Goal: Communication & Community: Answer question/provide support

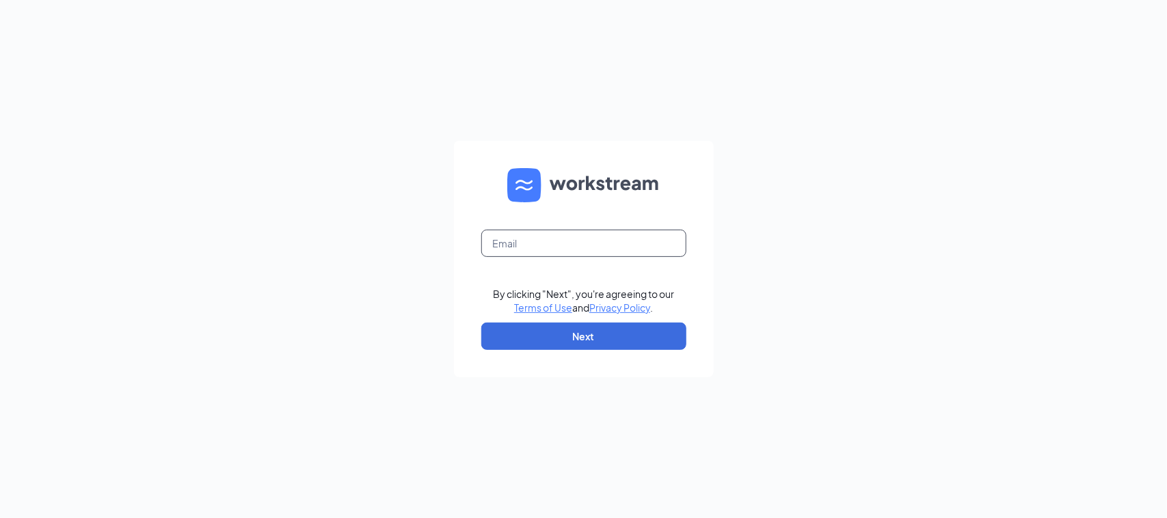
click at [499, 251] on input "text" at bounding box center [583, 243] width 205 height 27
type input "895@premiumloaves.com"
click at [610, 337] on button "Next" at bounding box center [583, 336] width 205 height 27
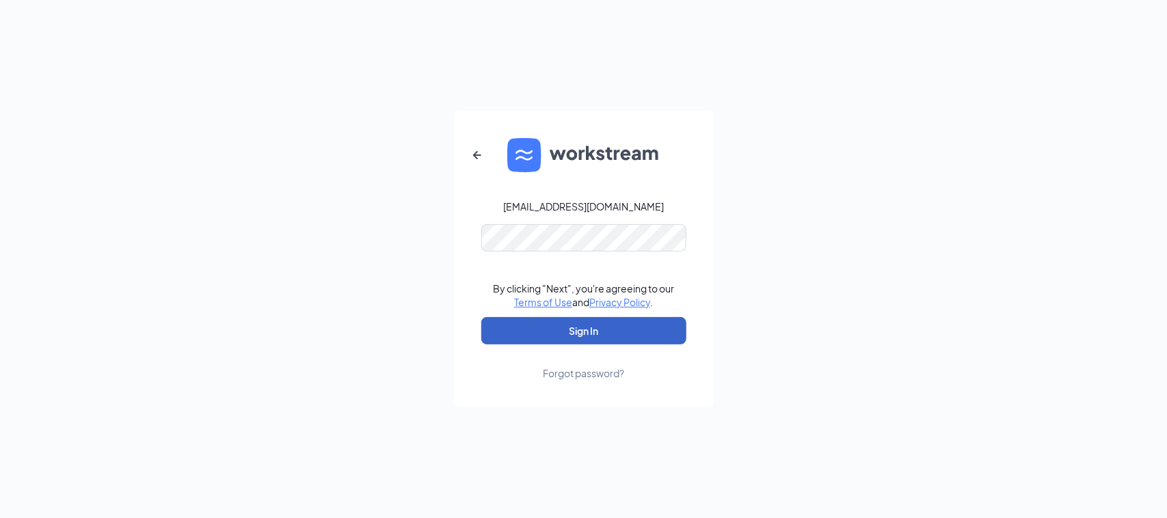
click at [605, 334] on button "Sign In" at bounding box center [583, 330] width 205 height 27
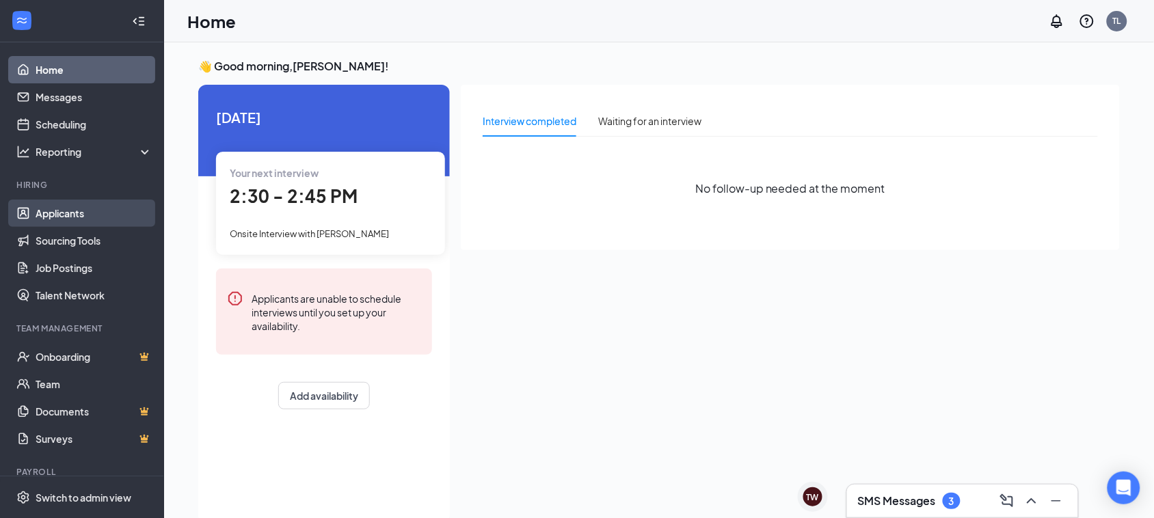
click at [73, 224] on link "Applicants" at bounding box center [94, 213] width 117 height 27
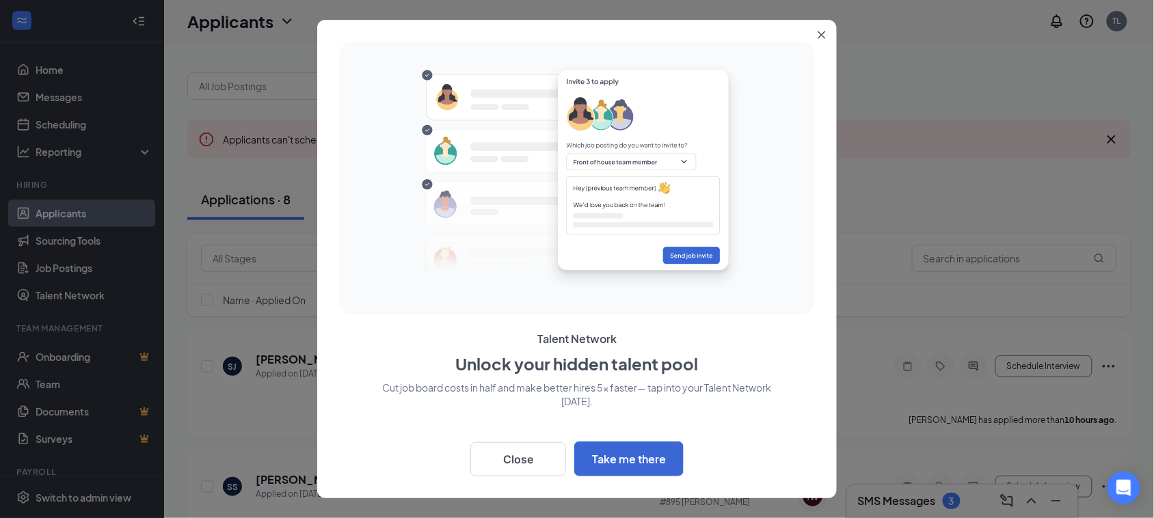
click at [823, 31] on icon "Close" at bounding box center [822, 35] width 8 height 8
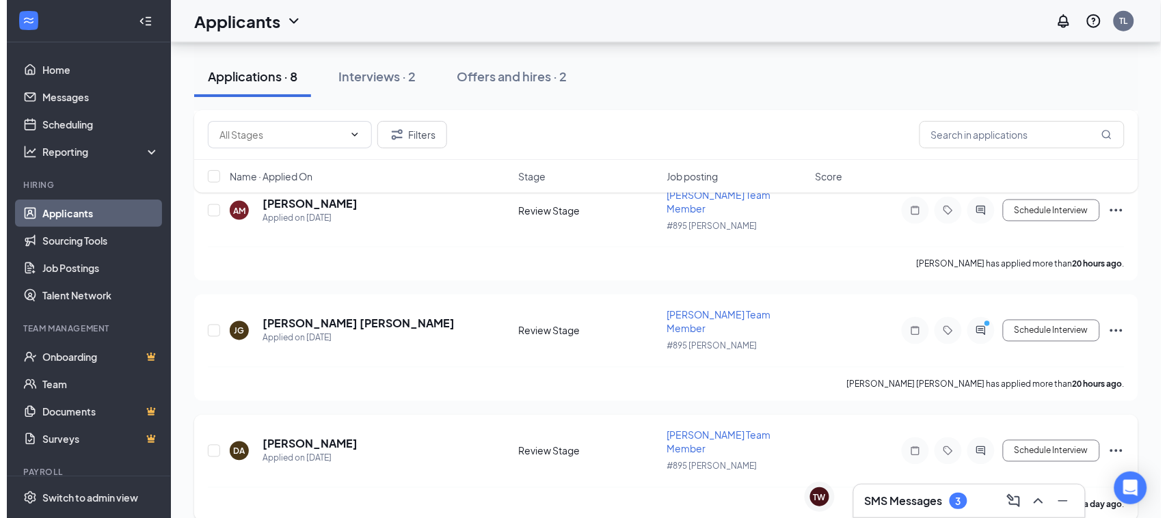
scroll to position [513, 0]
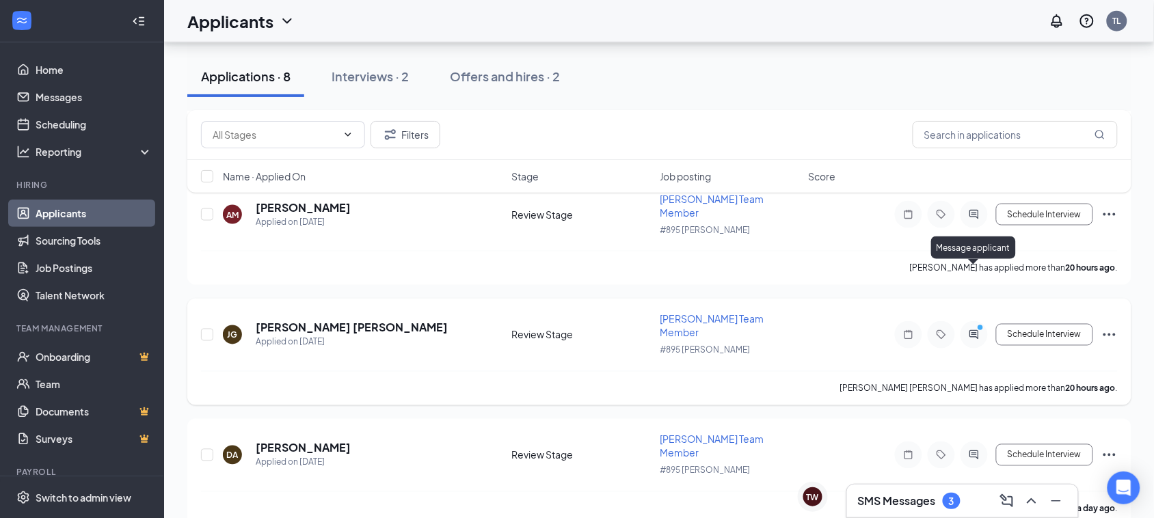
click at [971, 330] on icon "ActiveChat" at bounding box center [974, 335] width 16 height 11
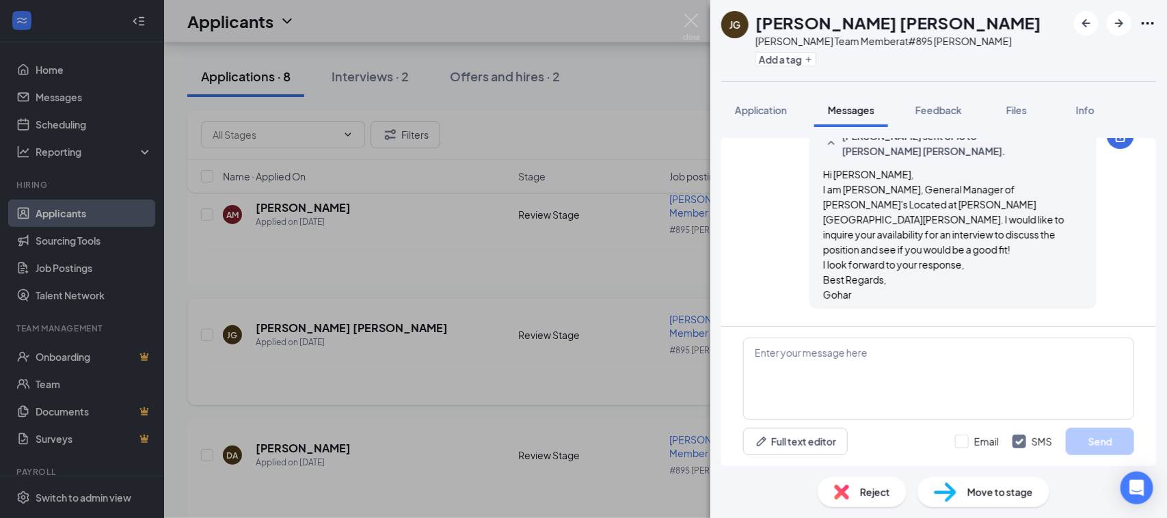
scroll to position [361, 0]
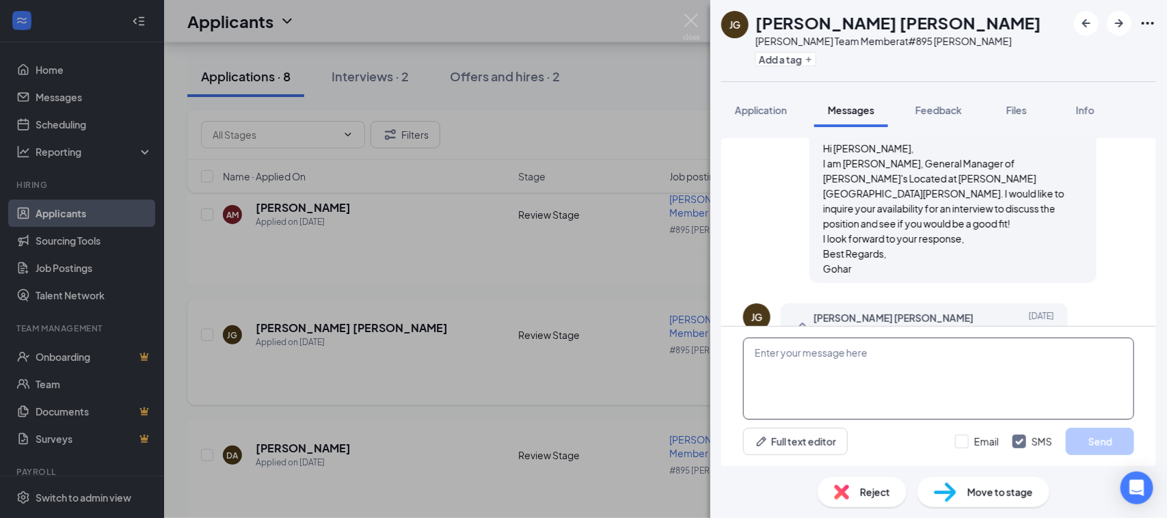
click at [953, 375] on textarea at bounding box center [938, 379] width 391 height 82
type textarea "A"
type textarea "c"
type textarea "L"
type textarea "I have slot available [DATE] 02:45PM - 03:00PM. Does that works for you?"
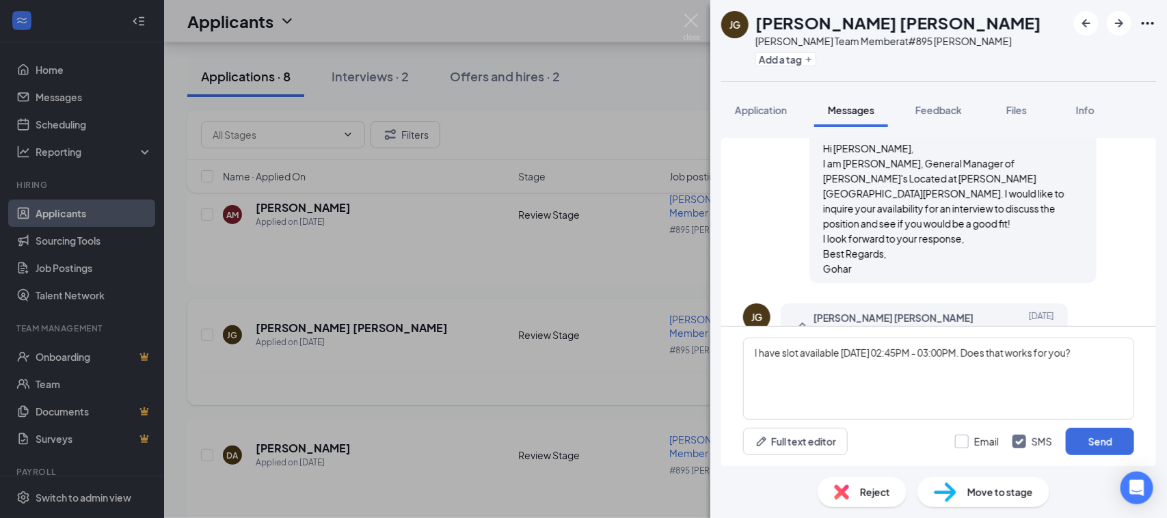
click at [981, 442] on input "Email" at bounding box center [977, 442] width 44 height 14
checkbox input "true"
click at [756, 350] on textarea "I have slot available [DATE] 02:45PM - 03:00PM. Does that works for you?" at bounding box center [938, 379] width 391 height 82
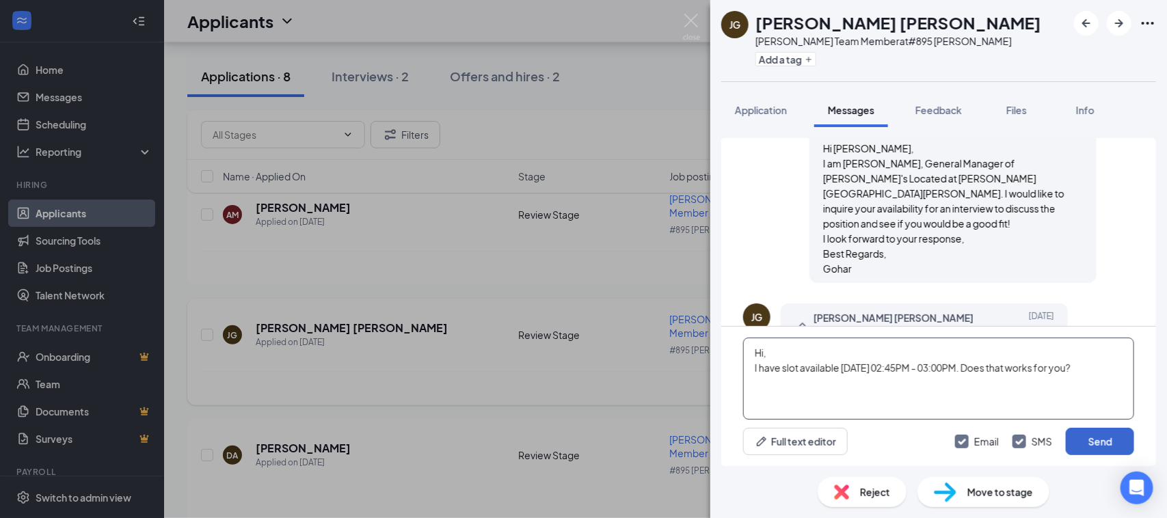
type textarea "Hi, I have slot available [DATE] 02:45PM - 03:00PM. Does that works for you?"
click at [1085, 452] on button "Send" at bounding box center [1100, 441] width 68 height 27
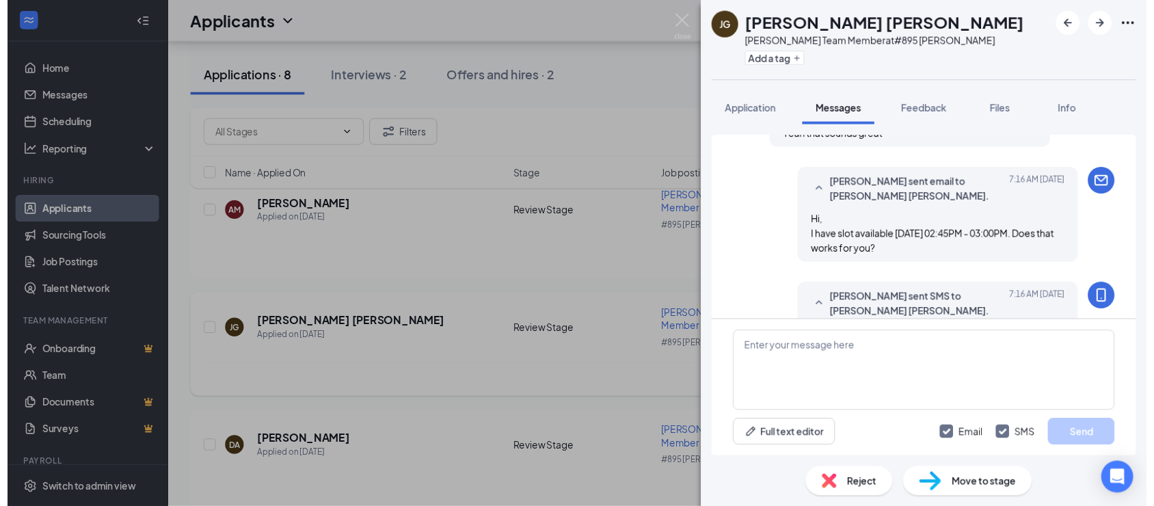
scroll to position [583, 0]
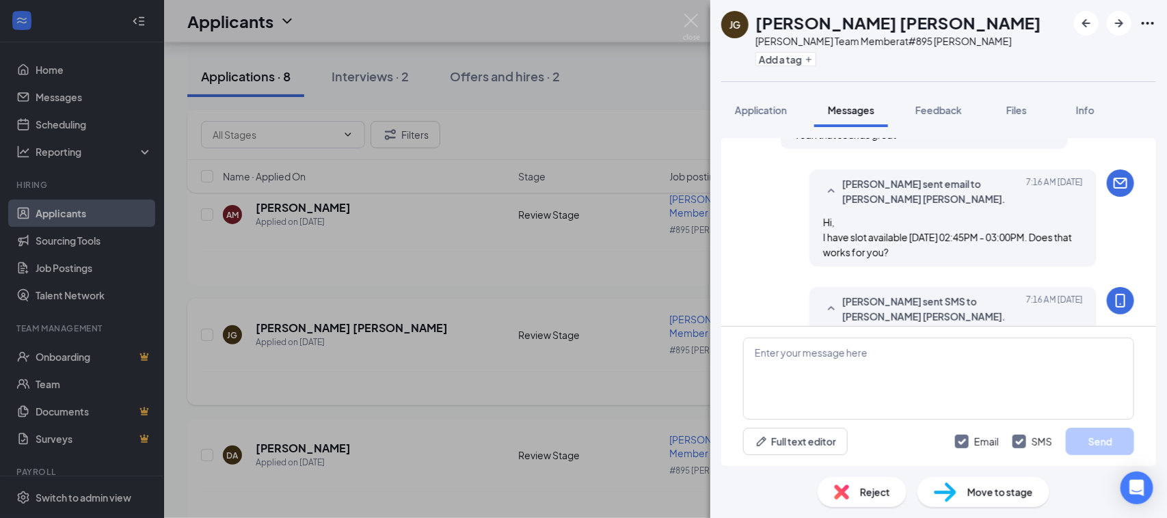
click at [705, 18] on div "[PERSON_NAME] [PERSON_NAME] Team Member at #895 [PERSON_NAME] Add a tag Applica…" at bounding box center [583, 259] width 1167 height 518
click at [691, 29] on div "Applicants TL" at bounding box center [665, 21] width 1003 height 42
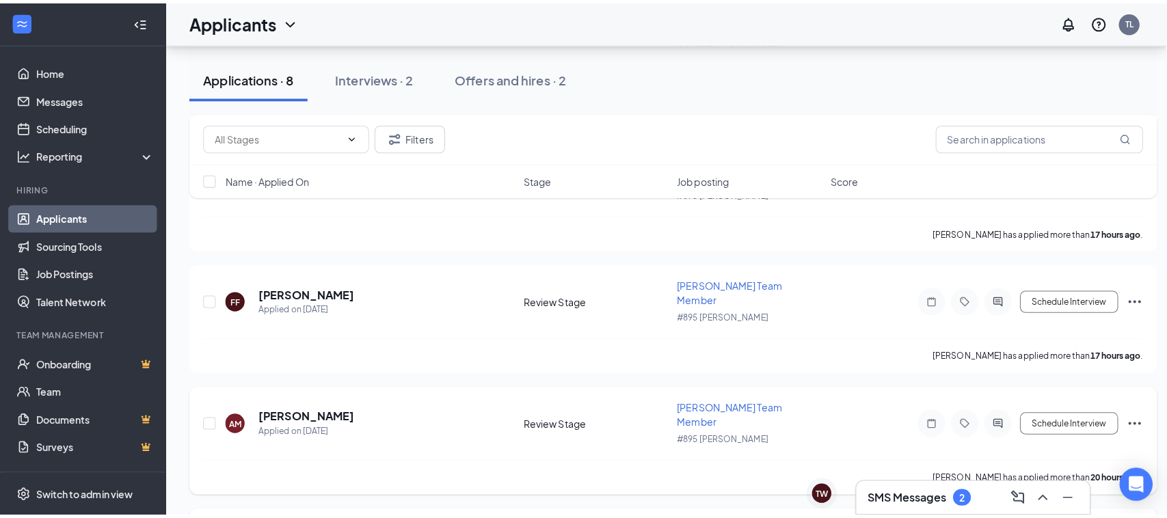
scroll to position [342, 0]
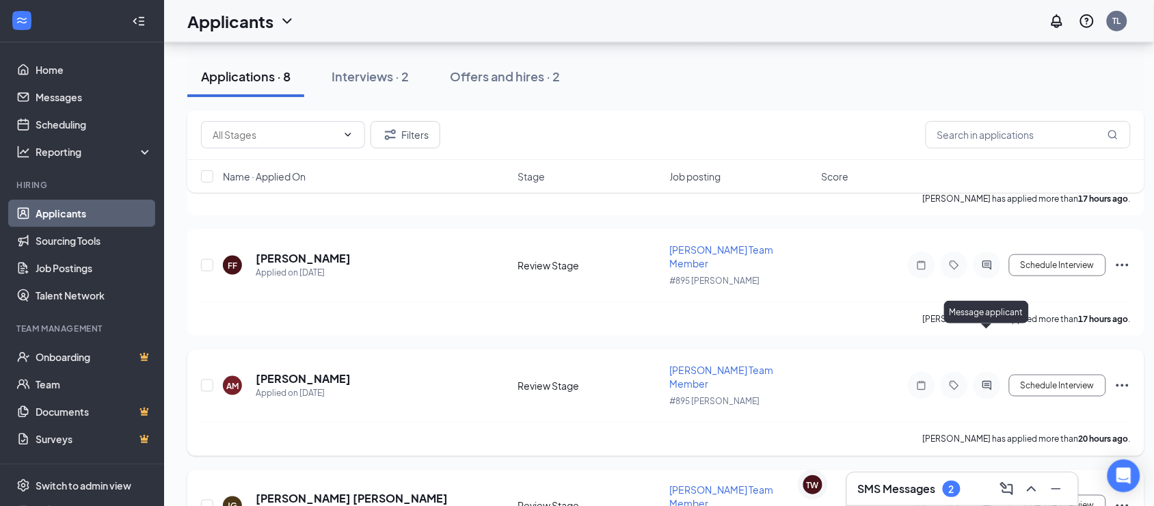
click at [990, 380] on icon "ActiveChat" at bounding box center [987, 385] width 16 height 11
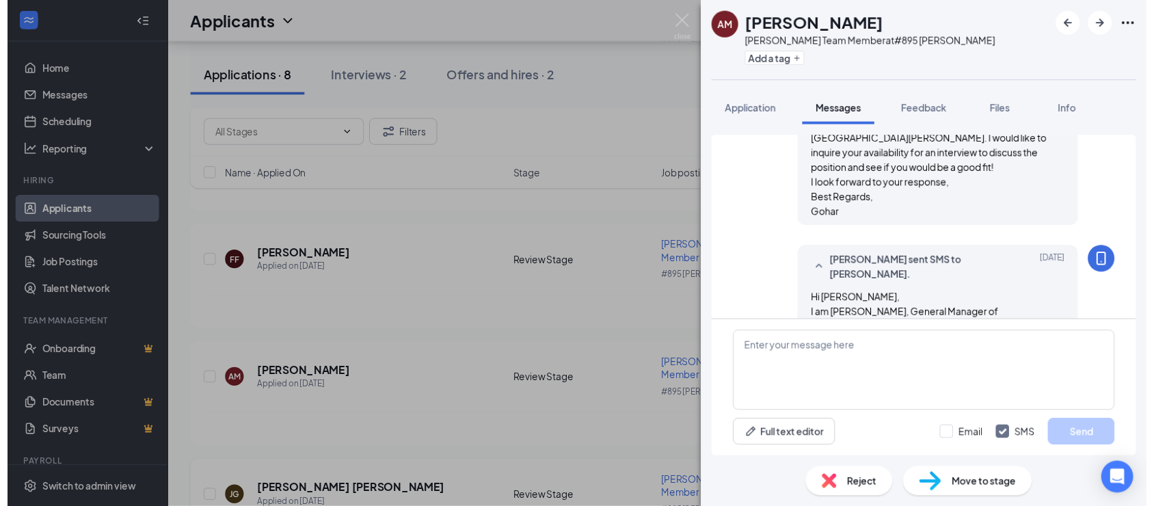
scroll to position [274, 0]
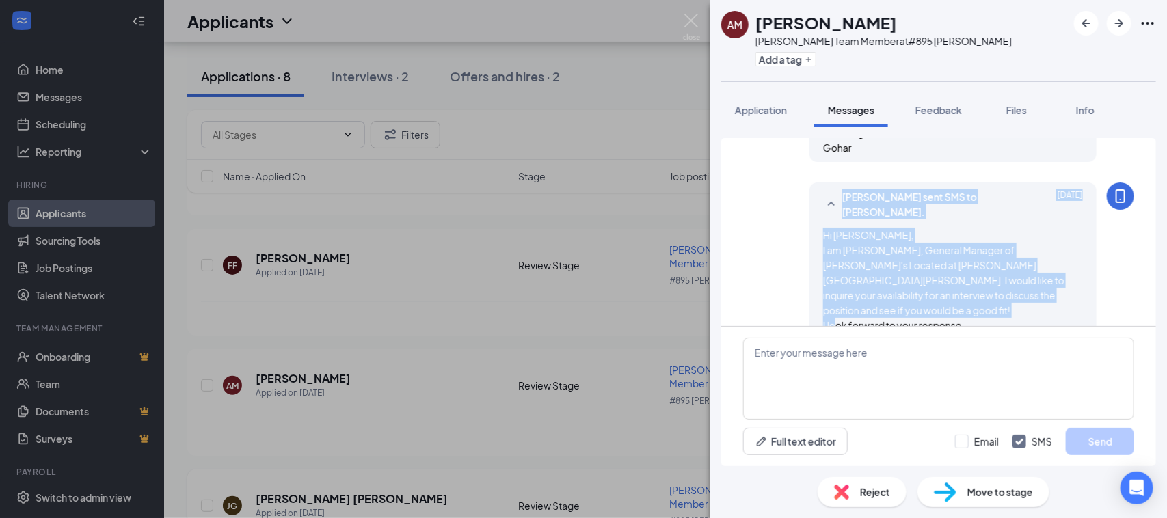
drag, startPoint x: 853, startPoint y: 291, endPoint x: 808, endPoint y: 180, distance: 120.0
click at [810, 183] on div "[PERSON_NAME] sent SMS to [PERSON_NAME]. [DATE] Hi [PERSON_NAME], I am [PERSON_…" at bounding box center [953, 276] width 287 height 187
click at [847, 229] on span "Hi [PERSON_NAME], I am [PERSON_NAME], General Manager of [PERSON_NAME]'s Locate…" at bounding box center [943, 295] width 241 height 133
drag, startPoint x: 832, startPoint y: 284, endPoint x: 810, endPoint y: 196, distance: 90.2
click at [810, 196] on div "[PERSON_NAME] sent SMS to [PERSON_NAME]. [DATE] Hi [PERSON_NAME], I am [PERSON_…" at bounding box center [953, 276] width 287 height 187
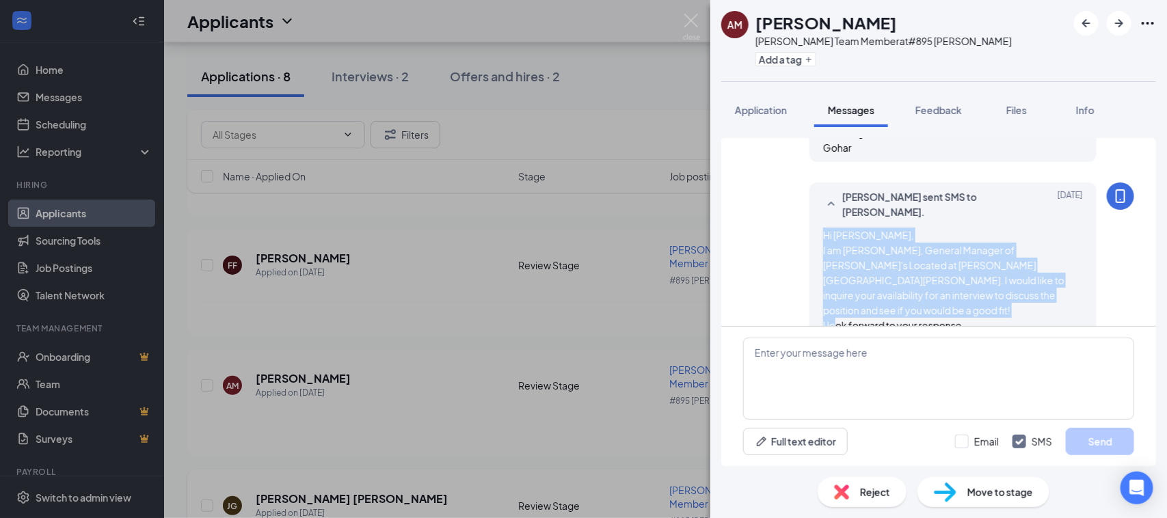
copy span "Hi [PERSON_NAME], I am [PERSON_NAME], General Manager of [PERSON_NAME]'s Locate…"
click at [692, 25] on img at bounding box center [691, 27] width 17 height 27
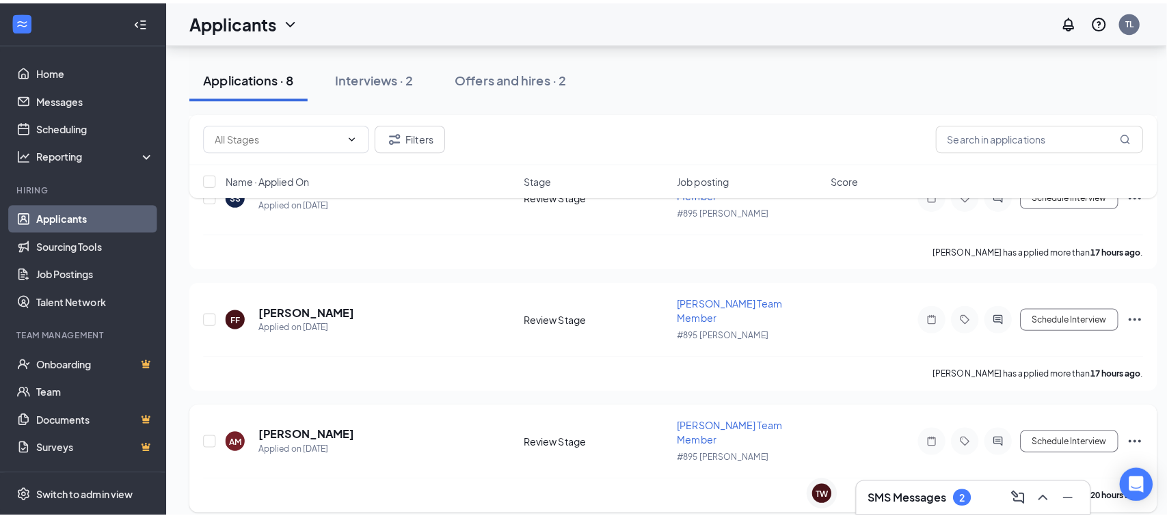
scroll to position [256, 0]
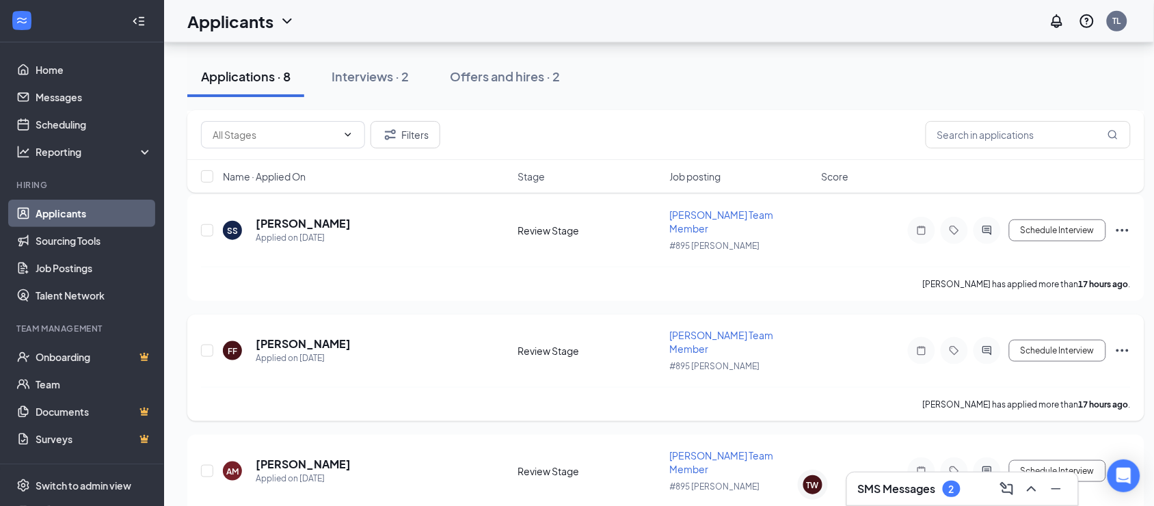
click at [986, 345] on icon "ActiveChat" at bounding box center [987, 350] width 16 height 11
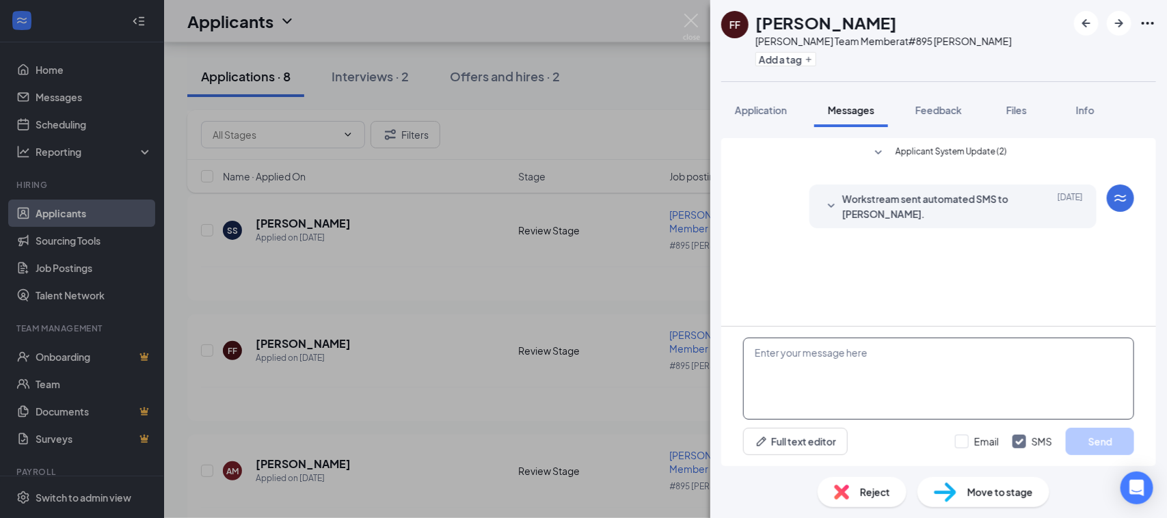
click at [893, 406] on textarea at bounding box center [938, 379] width 391 height 82
paste textarea "Hi [PERSON_NAME], I am [PERSON_NAME], General Manager of [PERSON_NAME]'s Locate…"
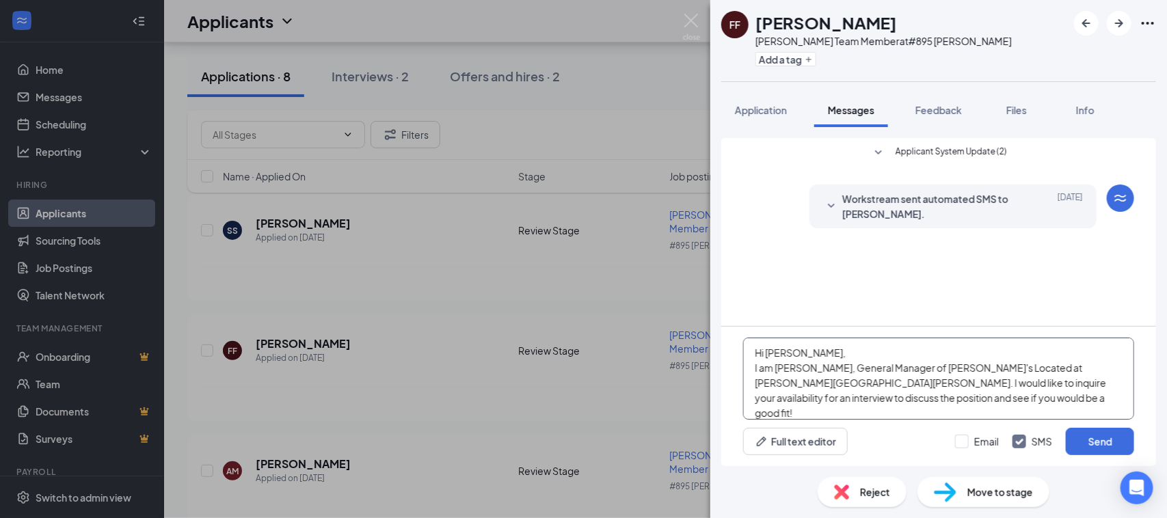
click at [799, 353] on textarea "Hi [PERSON_NAME], I am [PERSON_NAME], General Manager of [PERSON_NAME]'s Locate…" at bounding box center [938, 379] width 391 height 82
type textarea "Hi [PERSON_NAME], I am [PERSON_NAME], General Manager of [PERSON_NAME]'s Locate…"
click at [981, 436] on input "Email" at bounding box center [977, 442] width 44 height 14
checkbox input "true"
click at [1099, 442] on button "Send" at bounding box center [1100, 441] width 68 height 27
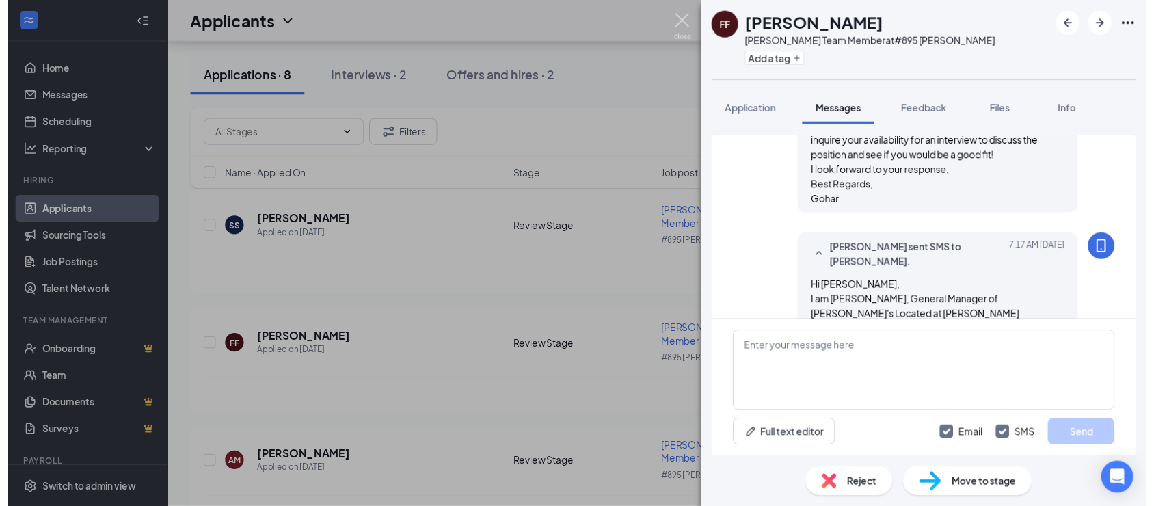
scroll to position [302, 0]
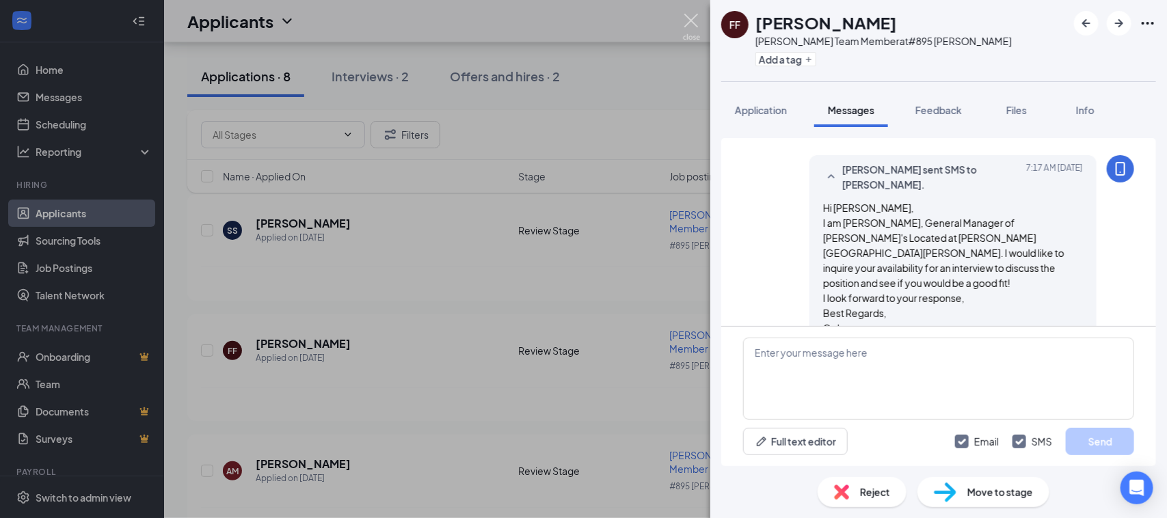
click at [693, 16] on img at bounding box center [691, 27] width 17 height 27
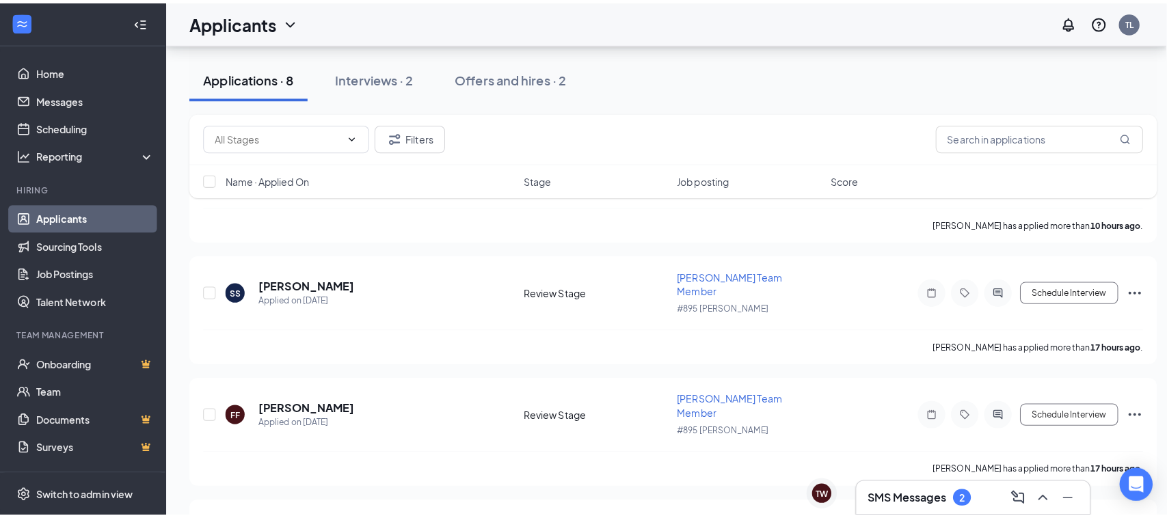
scroll to position [171, 0]
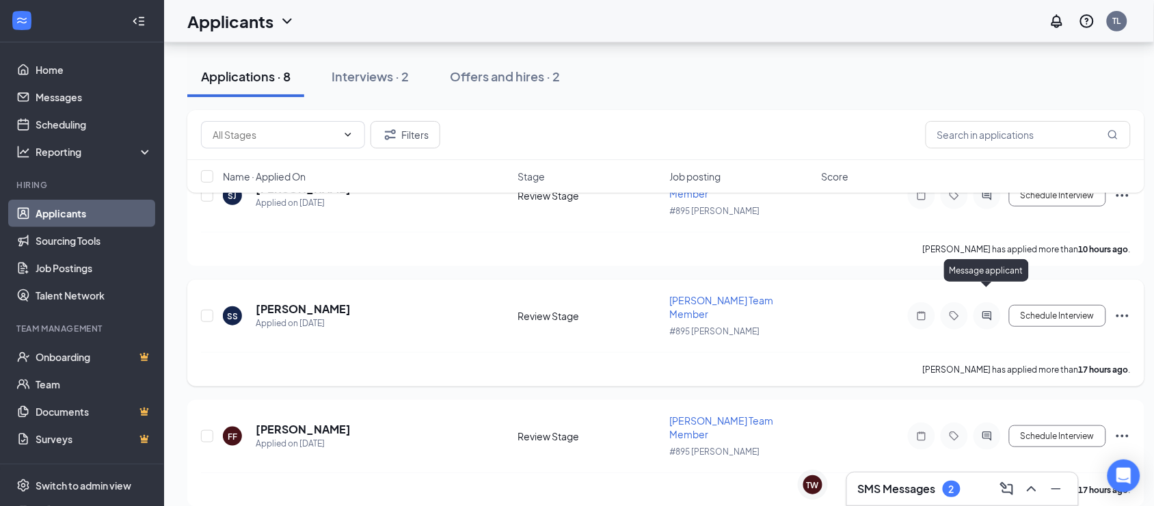
click at [990, 310] on icon "ActiveChat" at bounding box center [987, 315] width 16 height 11
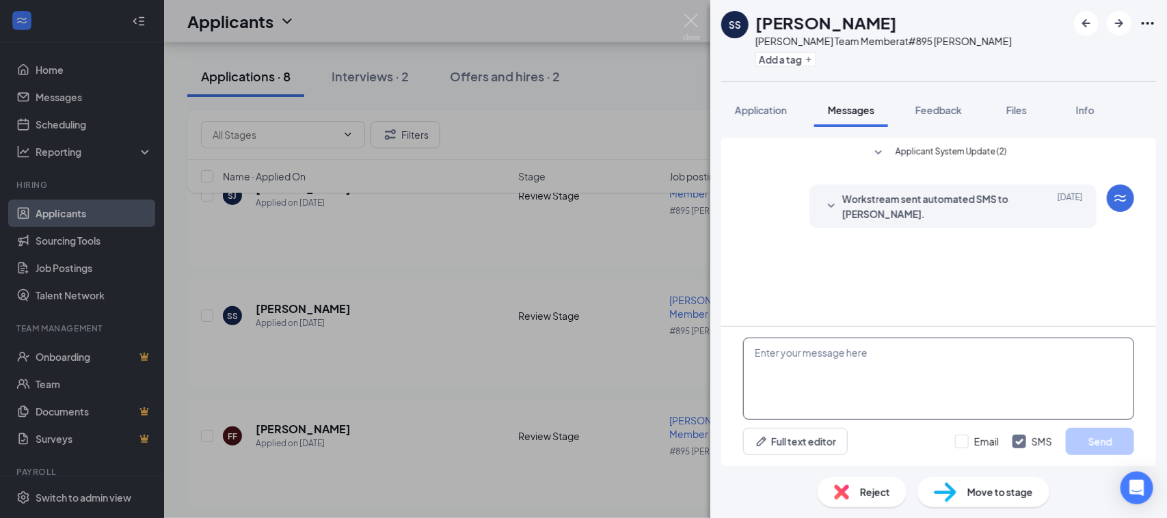
click at [853, 377] on textarea at bounding box center [938, 379] width 391 height 82
paste textarea "Hi [PERSON_NAME], I am [PERSON_NAME], General Manager of [PERSON_NAME]'s Locate…"
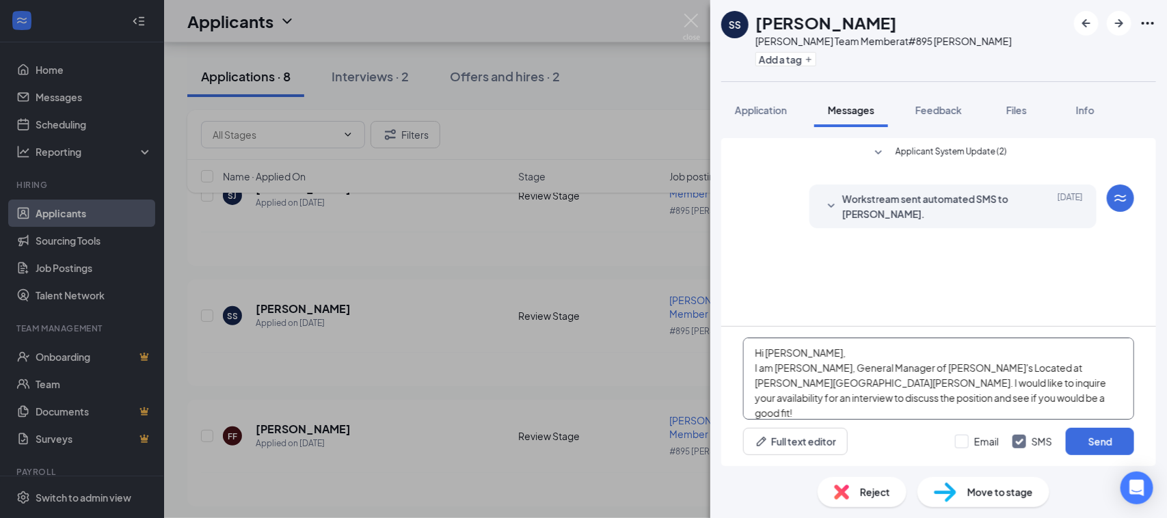
click at [801, 353] on textarea "Hi [PERSON_NAME], I am [PERSON_NAME], General Manager of [PERSON_NAME]'s Locate…" at bounding box center [938, 379] width 391 height 82
type textarea "Hi [PERSON_NAME], I am Gohar, General Manager of [PERSON_NAME]'s Located at [PE…"
click at [980, 438] on input "Email" at bounding box center [977, 442] width 44 height 14
checkbox input "true"
click at [1106, 435] on button "Send" at bounding box center [1100, 441] width 68 height 27
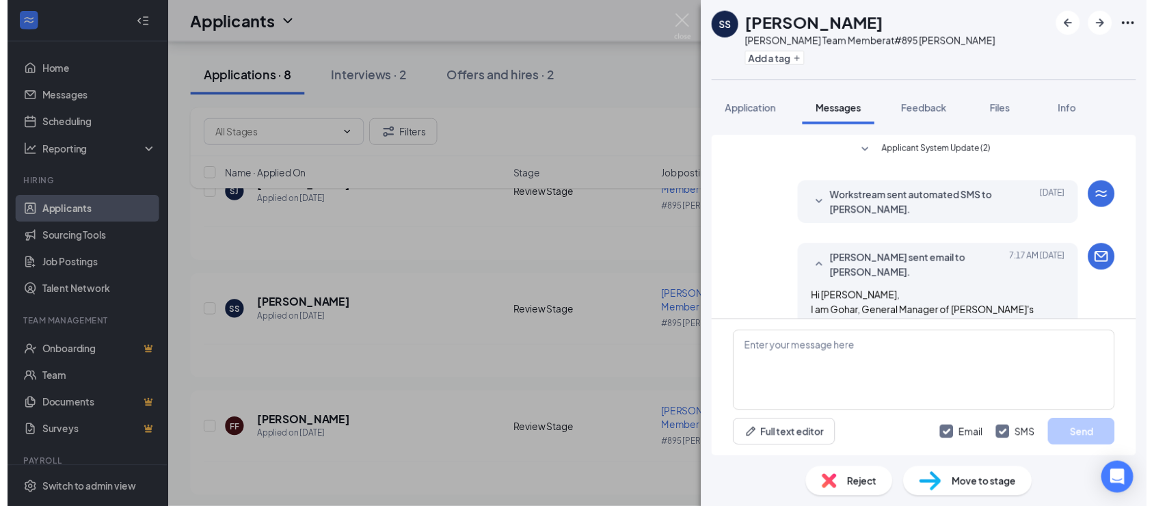
scroll to position [219, 0]
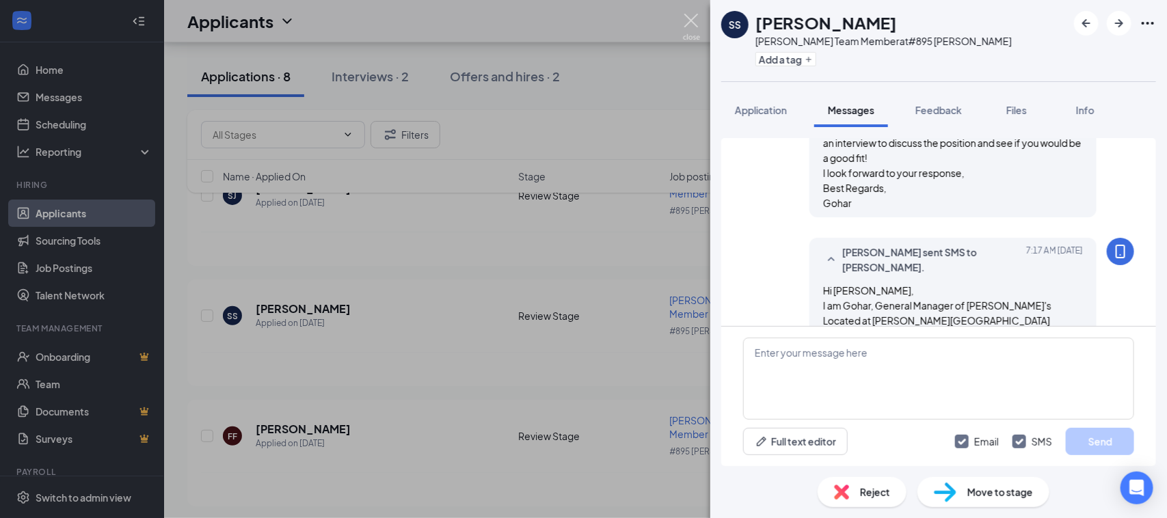
click at [694, 28] on img at bounding box center [691, 27] width 17 height 27
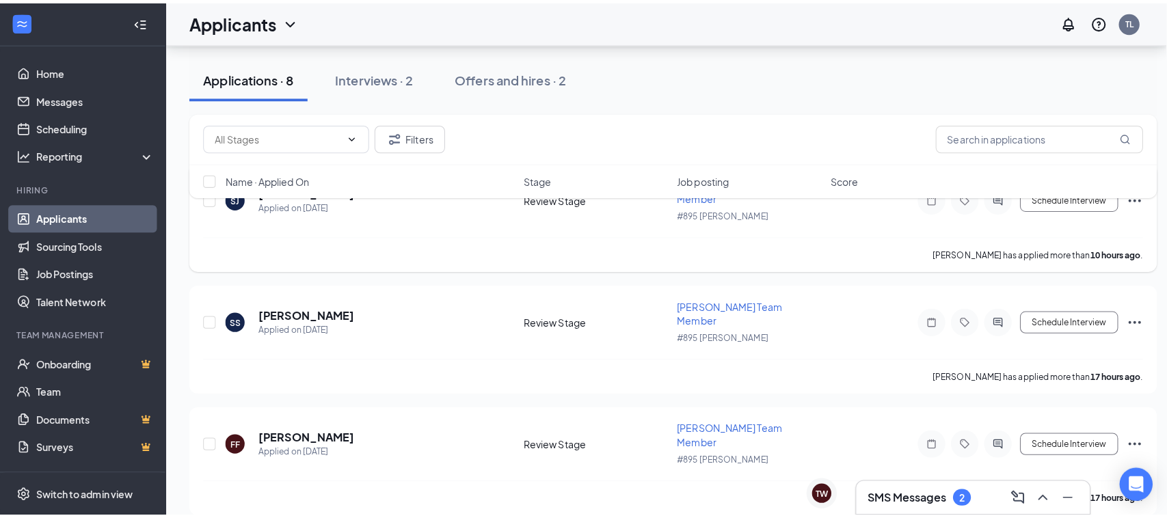
scroll to position [85, 0]
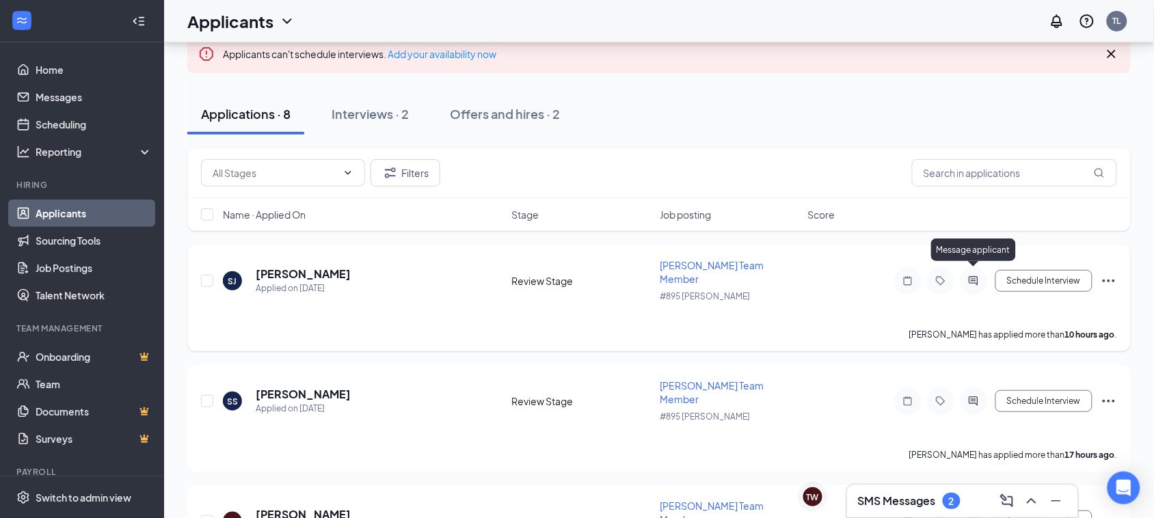
click at [971, 276] on icon "ActiveChat" at bounding box center [974, 281] width 16 height 11
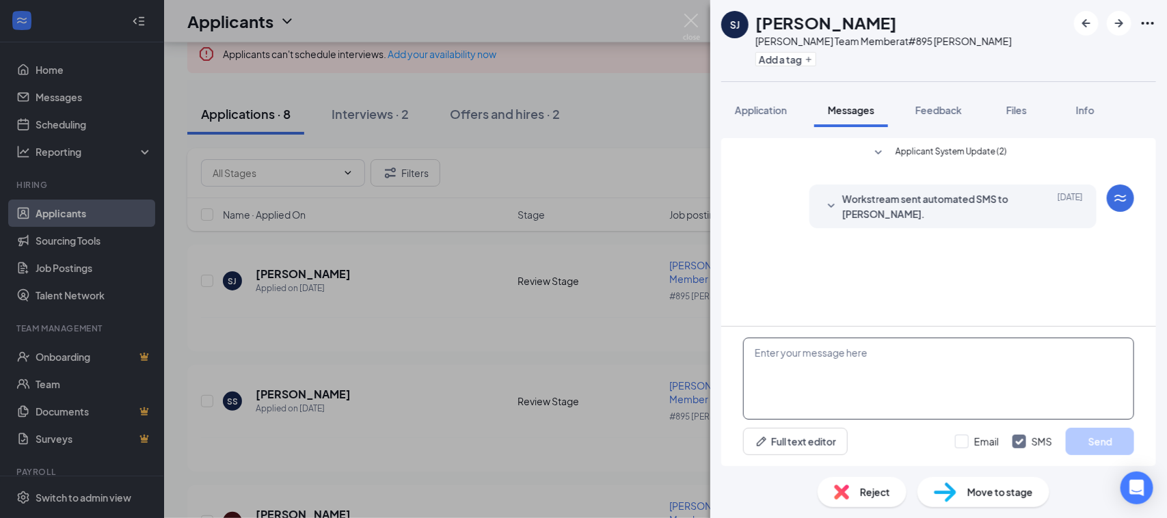
click at [892, 385] on textarea at bounding box center [938, 379] width 391 height 82
paste textarea "Hi [PERSON_NAME], I am [PERSON_NAME], General Manager of [PERSON_NAME]'s Locate…"
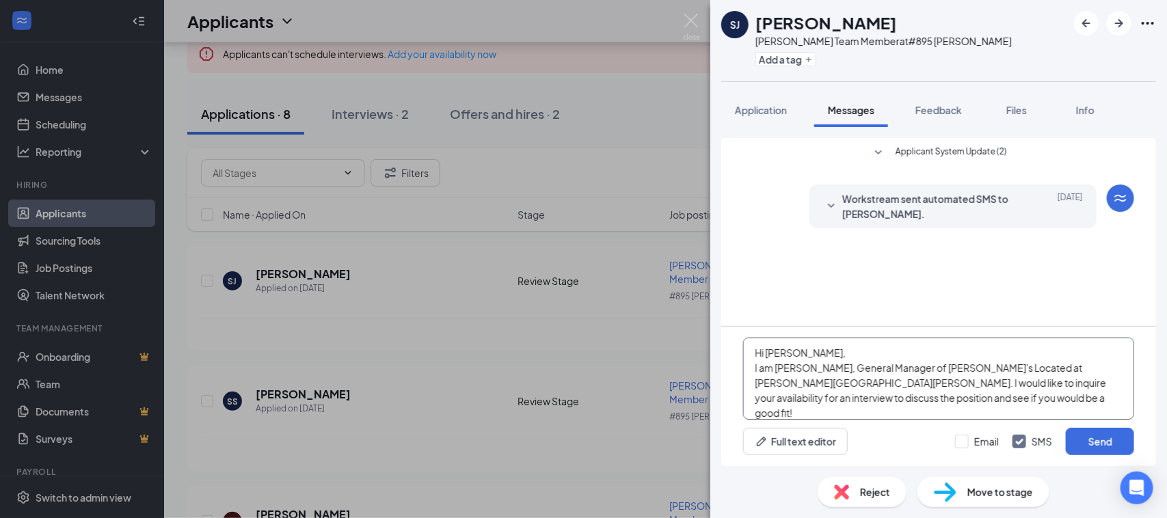
click at [797, 351] on textarea "Hi [PERSON_NAME], I am [PERSON_NAME], General Manager of [PERSON_NAME]'s Locate…" at bounding box center [938, 379] width 391 height 82
type textarea "Hi [PERSON_NAME], I am Gohar, General Manager of [PERSON_NAME]'s Located at [PE…"
click at [1007, 436] on div "Email SMS Send" at bounding box center [1044, 441] width 179 height 27
click at [983, 443] on input "Email" at bounding box center [977, 442] width 44 height 14
checkbox input "true"
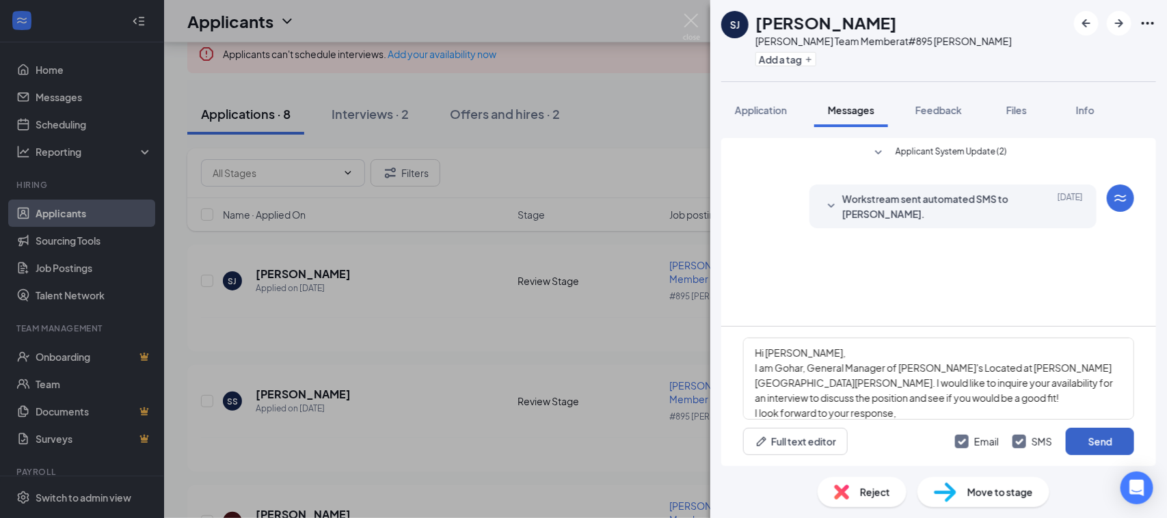
click at [1091, 443] on button "Send" at bounding box center [1100, 441] width 68 height 27
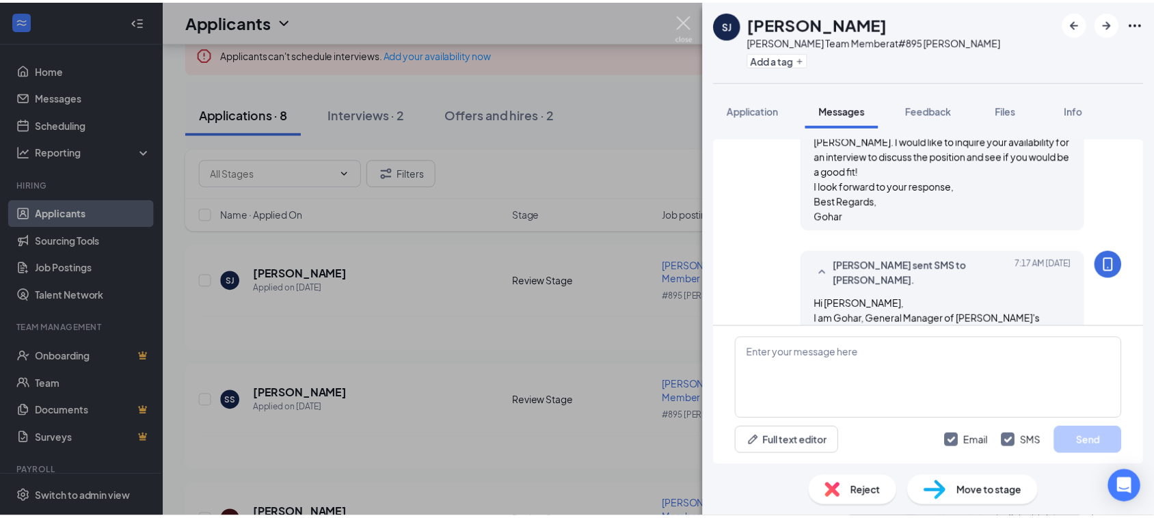
scroll to position [269, 0]
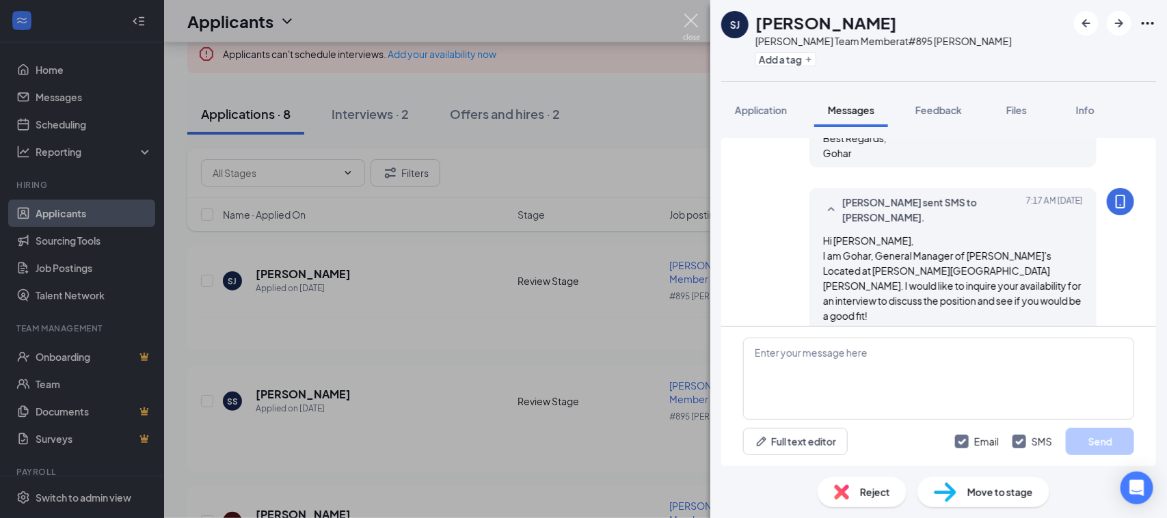
click at [695, 22] on img at bounding box center [691, 27] width 17 height 27
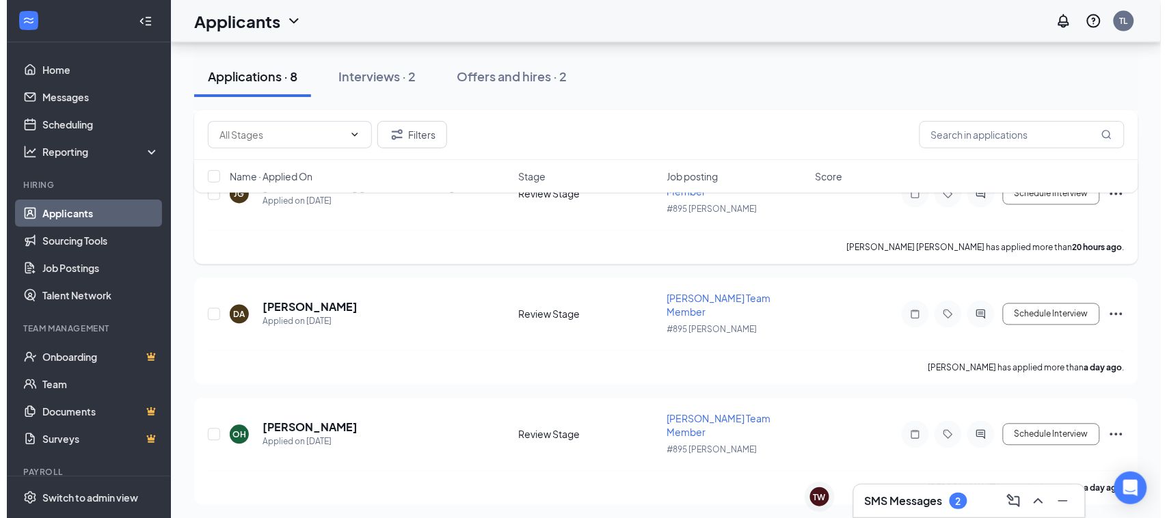
scroll to position [665, 0]
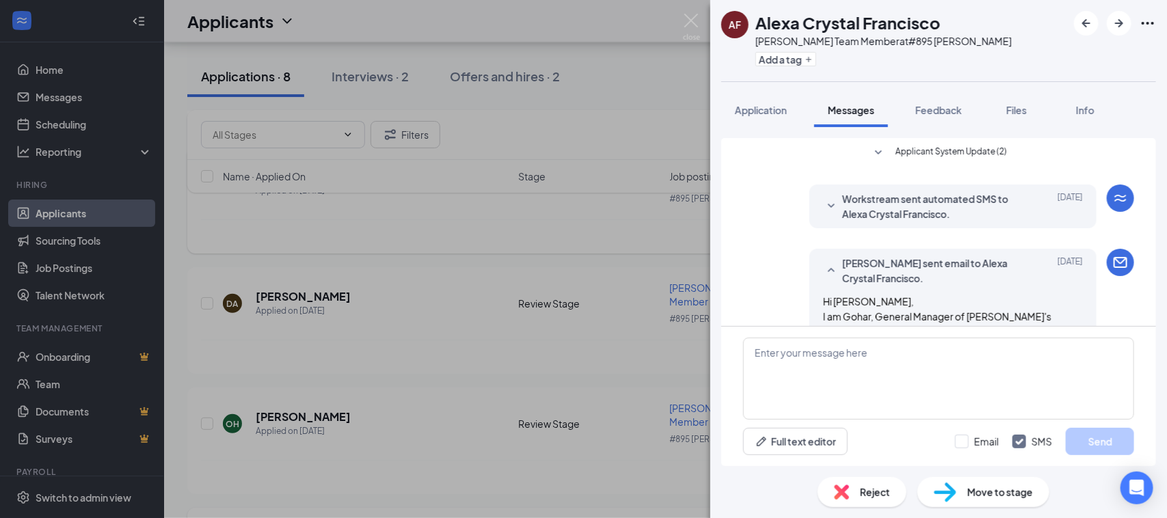
scroll to position [390, 0]
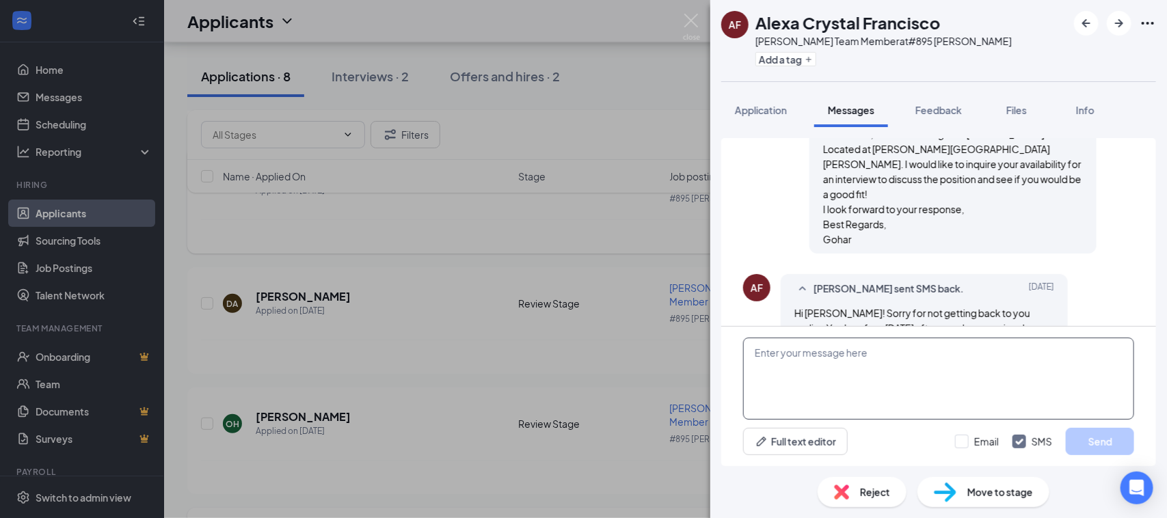
click at [889, 343] on textarea at bounding box center [938, 379] width 391 height 82
type textarea "Hi, what time [DATE]? Or do you have any availability [DATE]?"
click at [978, 440] on input "Email" at bounding box center [977, 442] width 44 height 14
checkbox input "true"
click at [1098, 434] on button "Send" at bounding box center [1100, 441] width 68 height 27
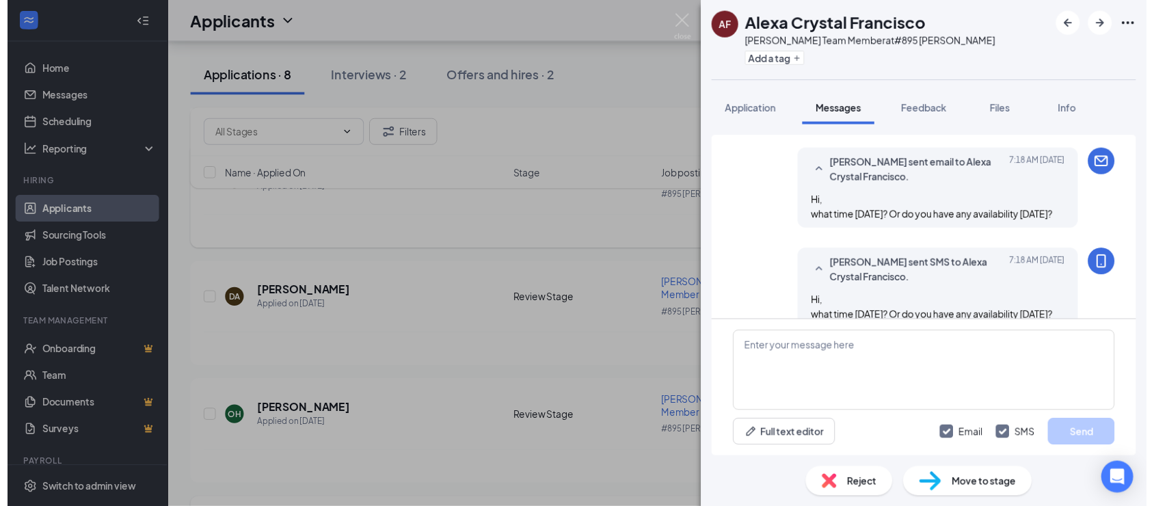
scroll to position [626, 0]
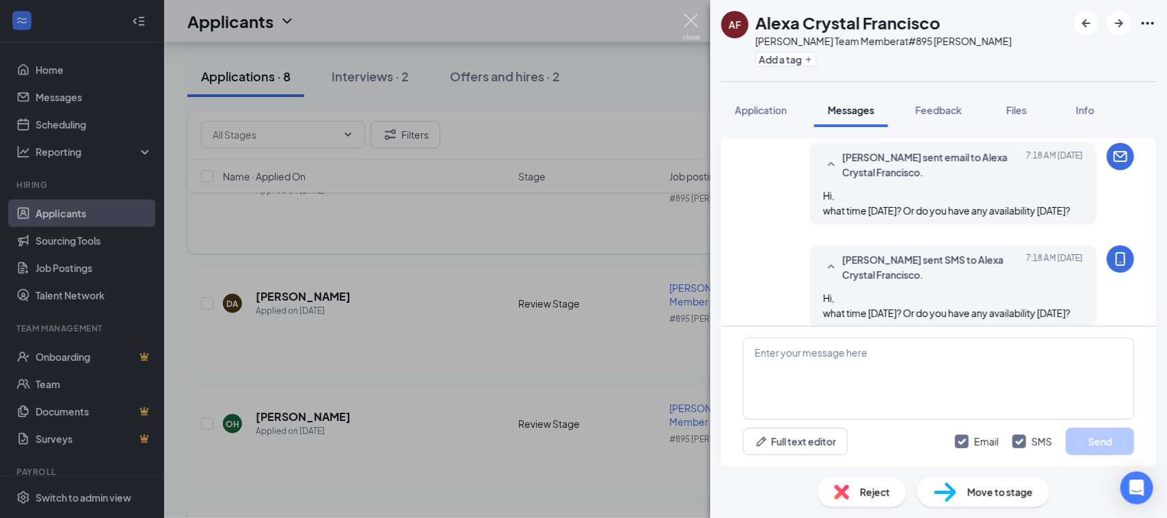
click at [688, 22] on img at bounding box center [691, 27] width 17 height 27
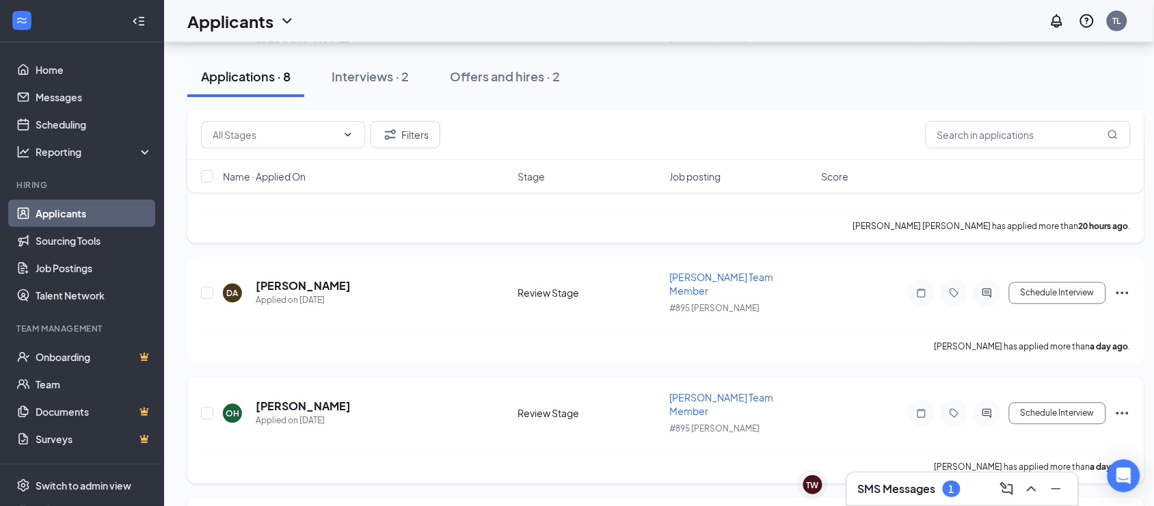
scroll to position [678, 0]
click at [942, 475] on div "SMS Messages 1" at bounding box center [962, 489] width 231 height 33
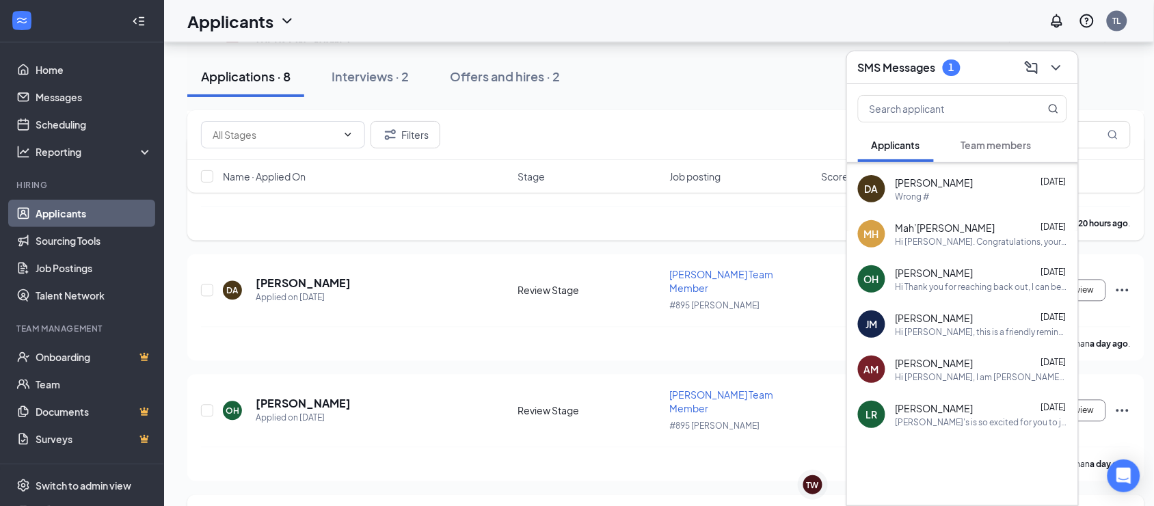
scroll to position [0, 0]
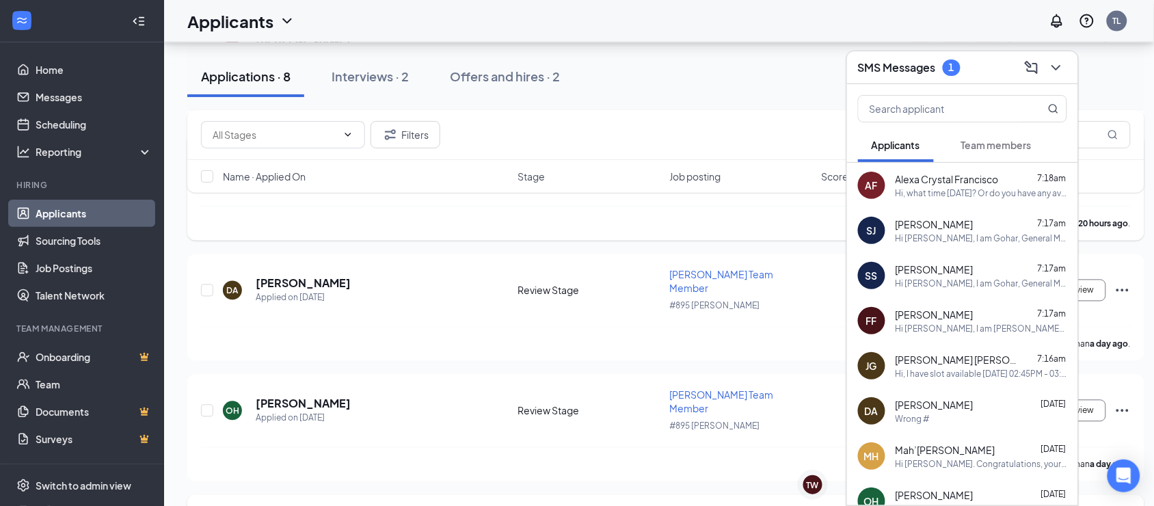
click at [968, 148] on span "Team members" at bounding box center [996, 145] width 70 height 12
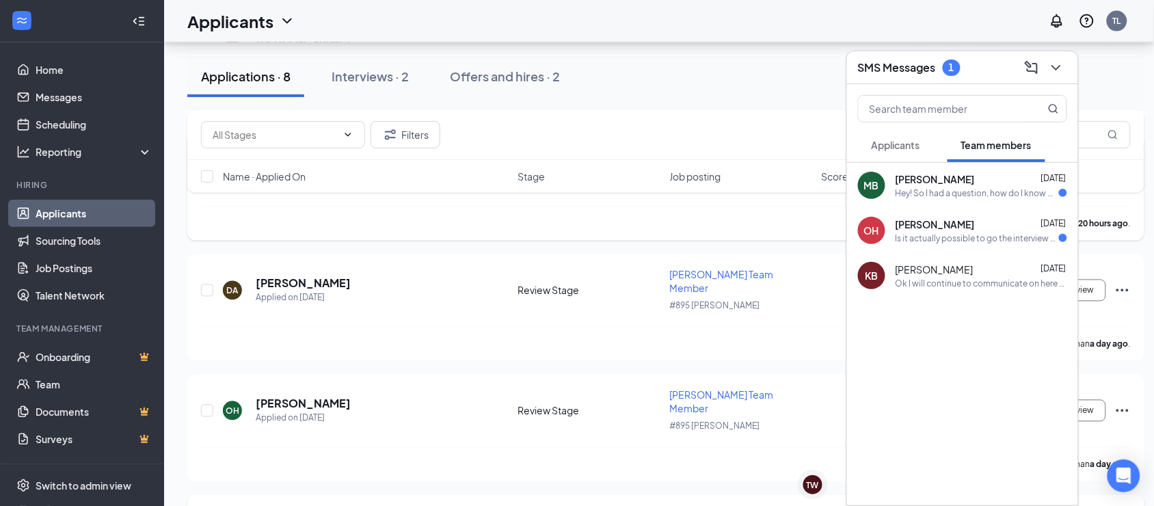
click at [939, 187] on div "Hey! So I had a question, how do I know when is my next shift?" at bounding box center [977, 193] width 163 height 12
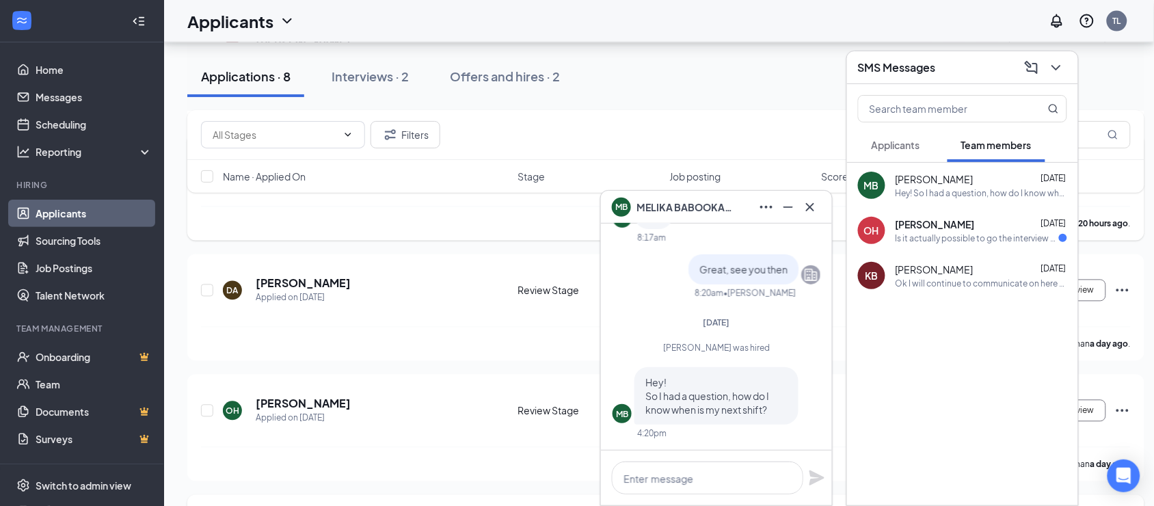
click at [994, 213] on div "OH [PERSON_NAME] [DATE] Is it actually possible to go the interview at 1 pm ?" at bounding box center [962, 230] width 231 height 45
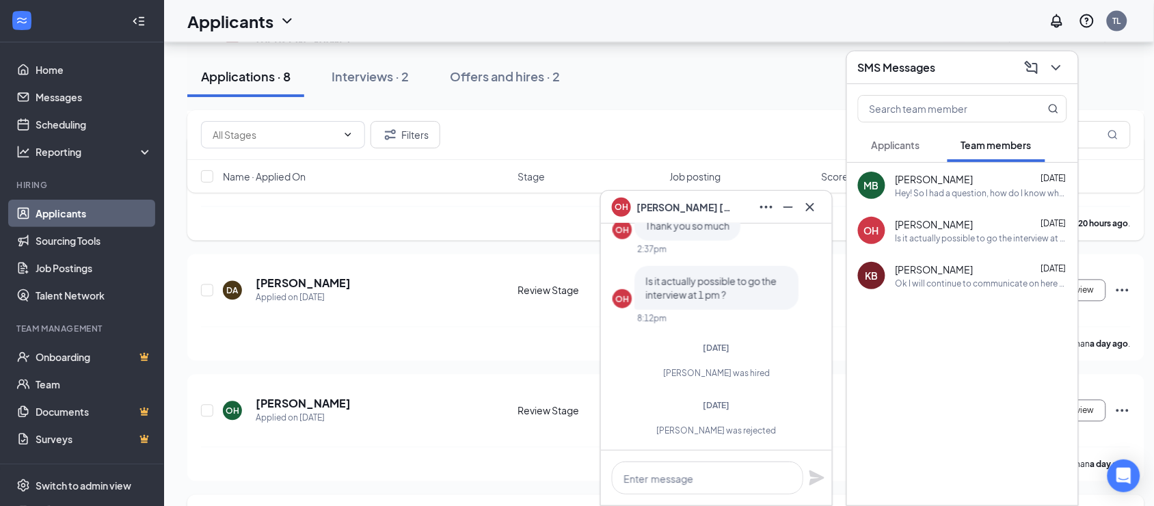
click at [914, 138] on div "Applicants" at bounding box center [896, 145] width 49 height 14
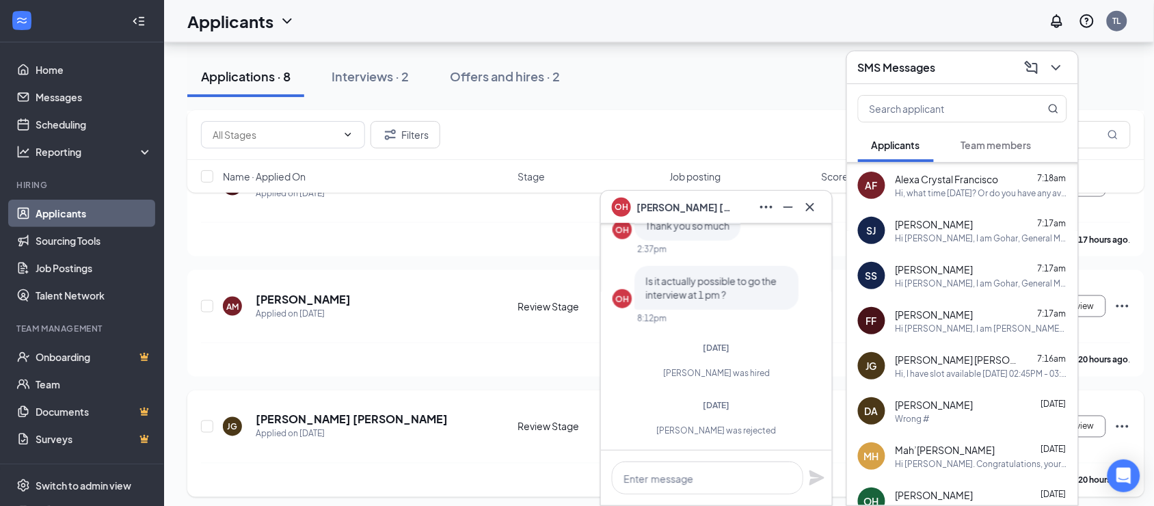
scroll to position [85, 0]
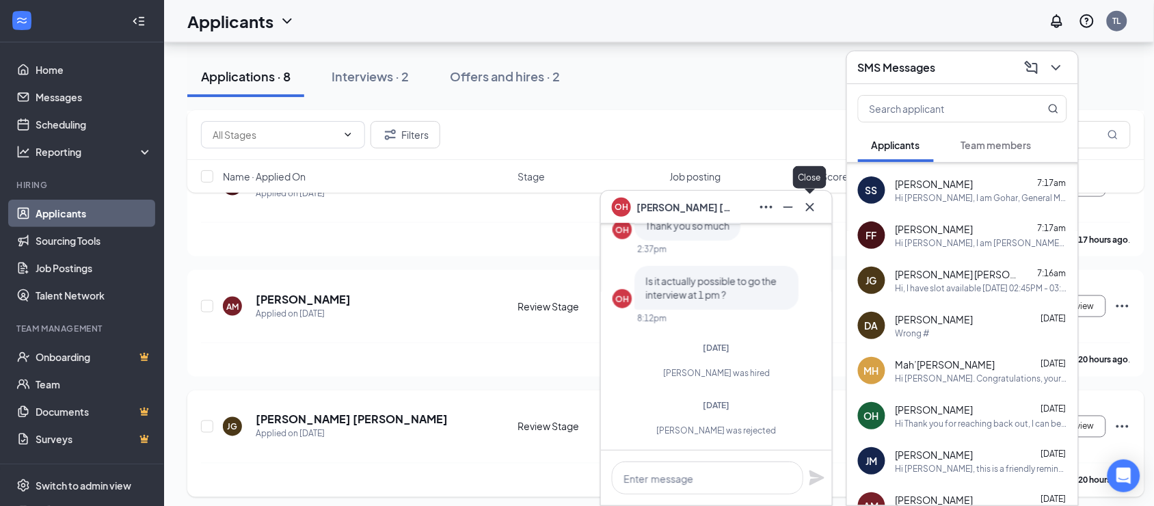
click at [812, 205] on icon "Cross" at bounding box center [810, 206] width 8 height 8
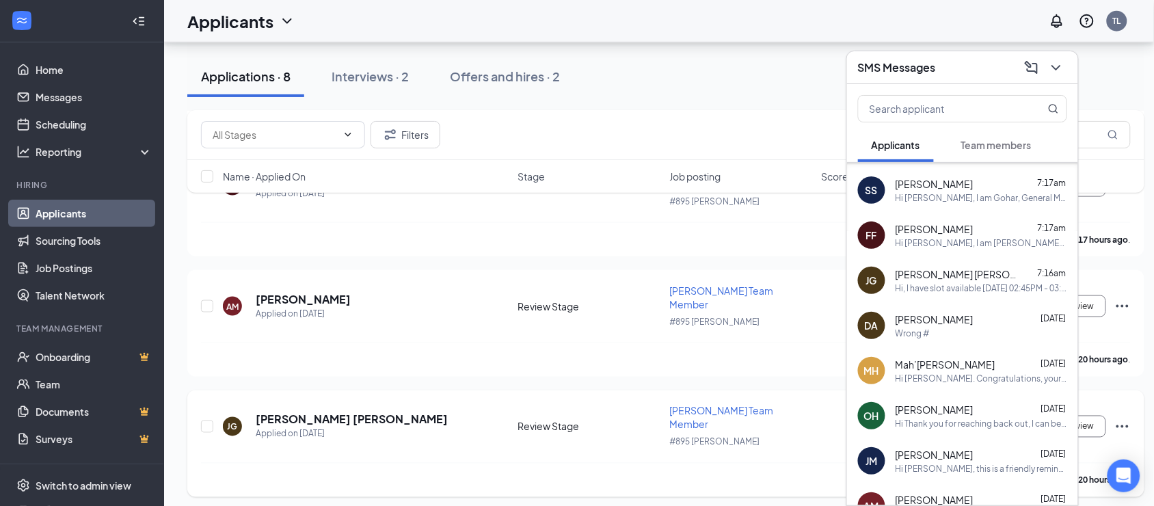
scroll to position [0, 0]
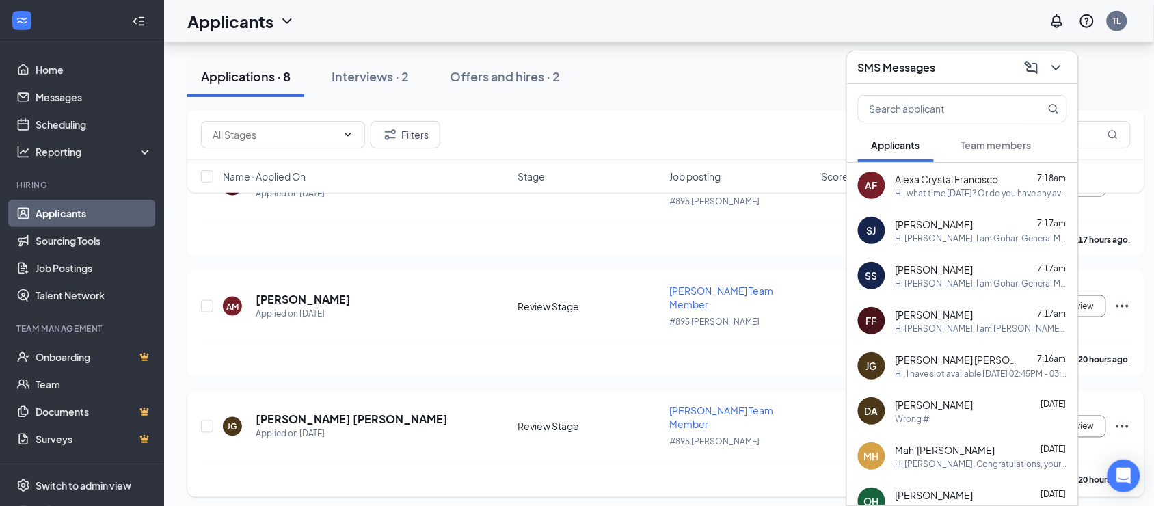
click at [1013, 147] on span "Team members" at bounding box center [996, 145] width 70 height 12
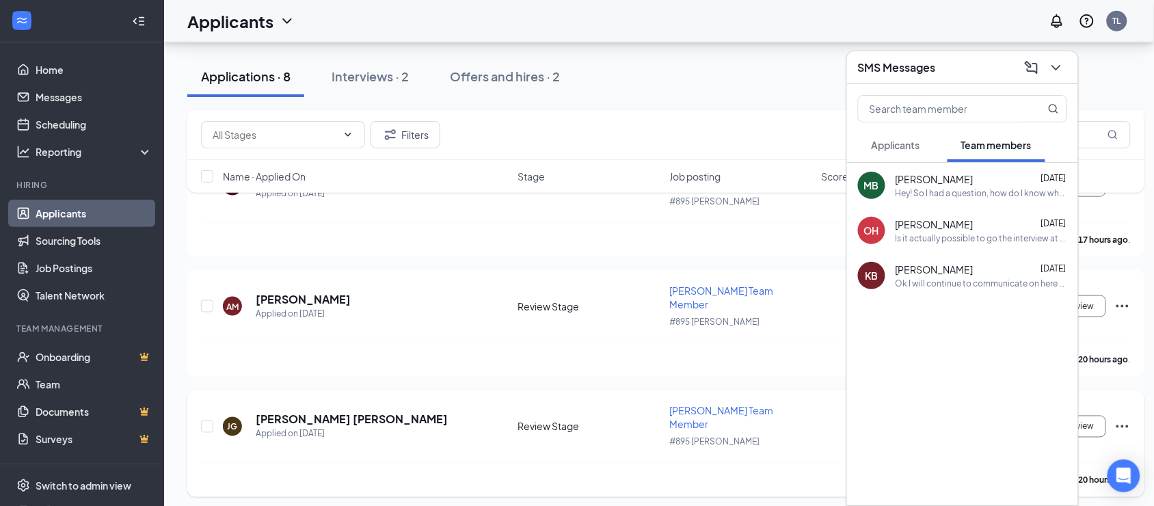
click at [969, 247] on div "OH [PERSON_NAME] [DATE] Is it actually possible to go the interview at 1 pm ?" at bounding box center [962, 230] width 231 height 45
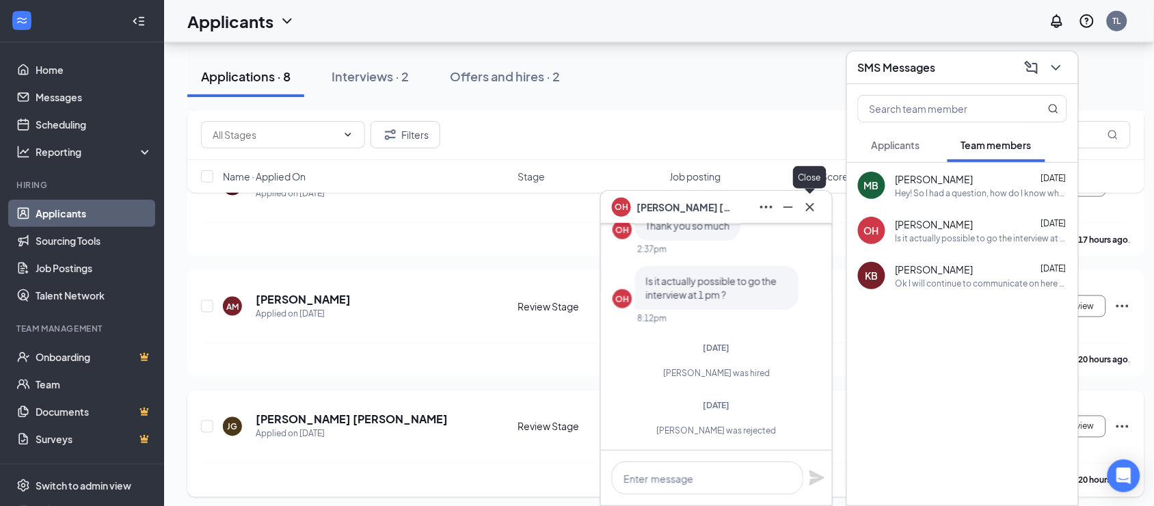
click at [810, 212] on icon "Cross" at bounding box center [810, 207] width 16 height 16
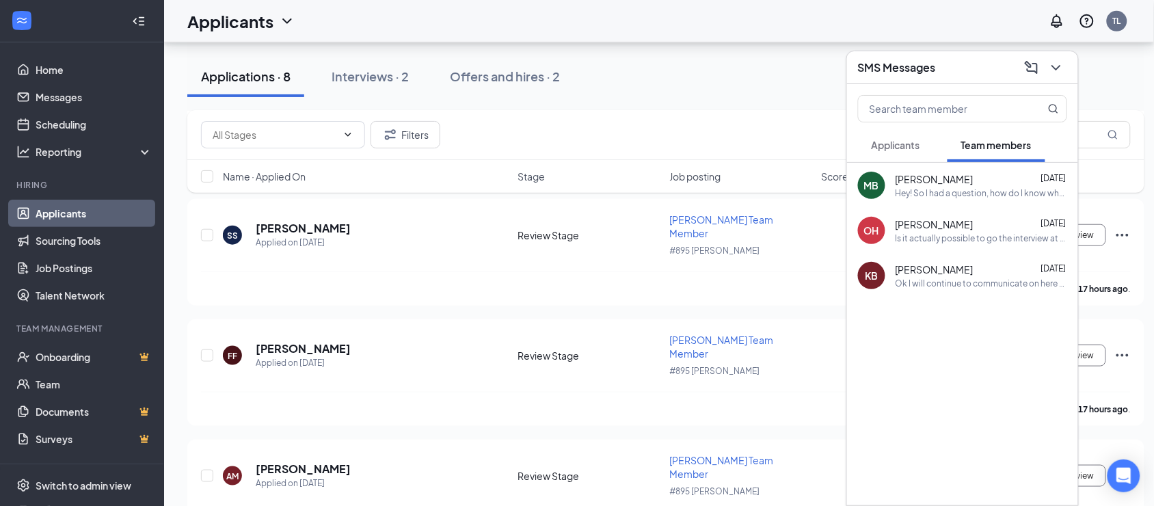
scroll to position [250, 0]
click at [897, 157] on button "Applicants" at bounding box center [896, 145] width 76 height 34
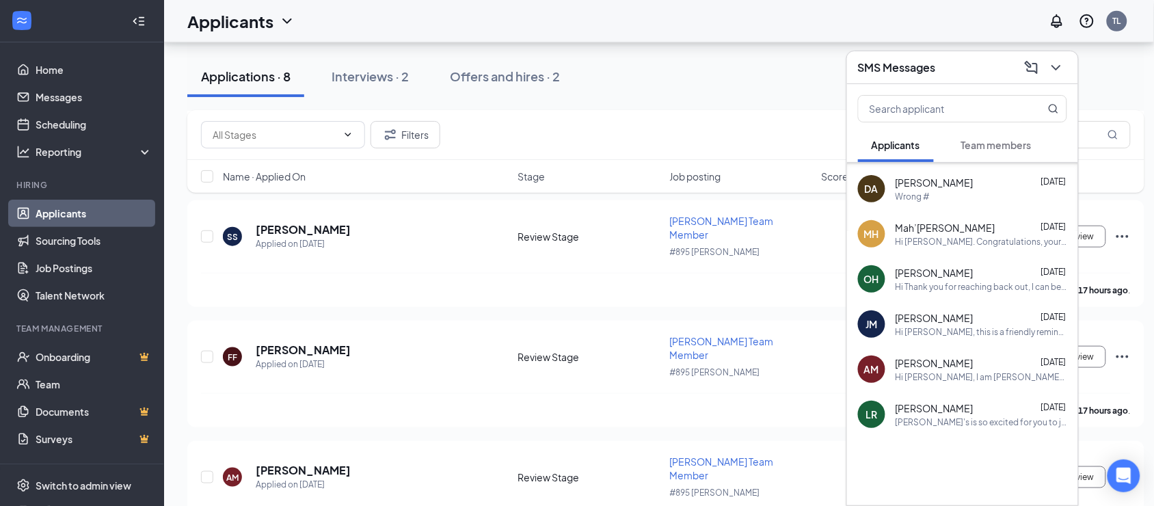
scroll to position [0, 0]
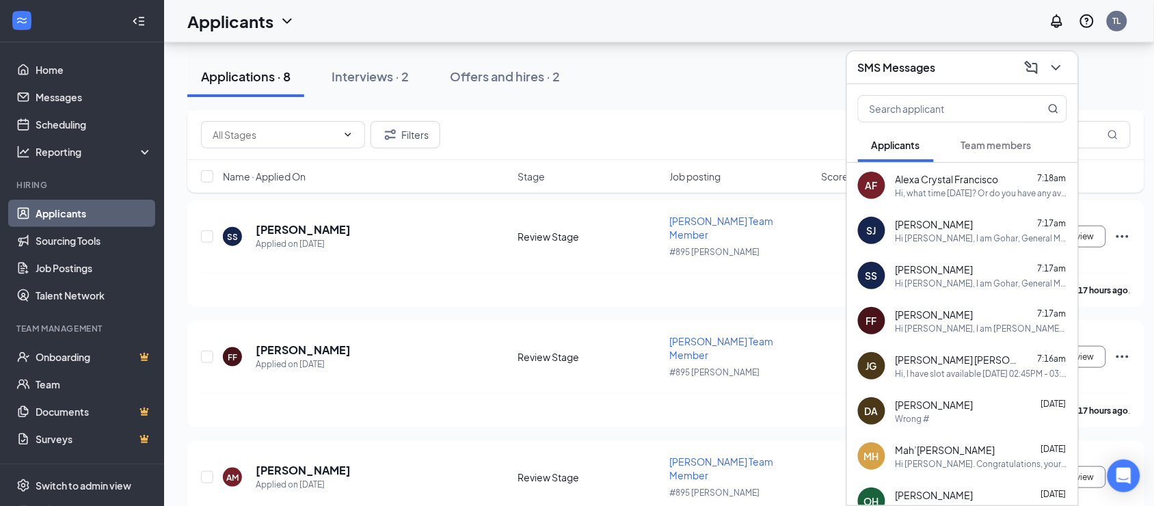
click at [643, 107] on div "Applications · 8 Interviews · 2 Offers and hires · 2" at bounding box center [665, 76] width 957 height 68
click at [1054, 66] on icon "ChevronDown" at bounding box center [1056, 67] width 16 height 16
